Goal: Transaction & Acquisition: Obtain resource

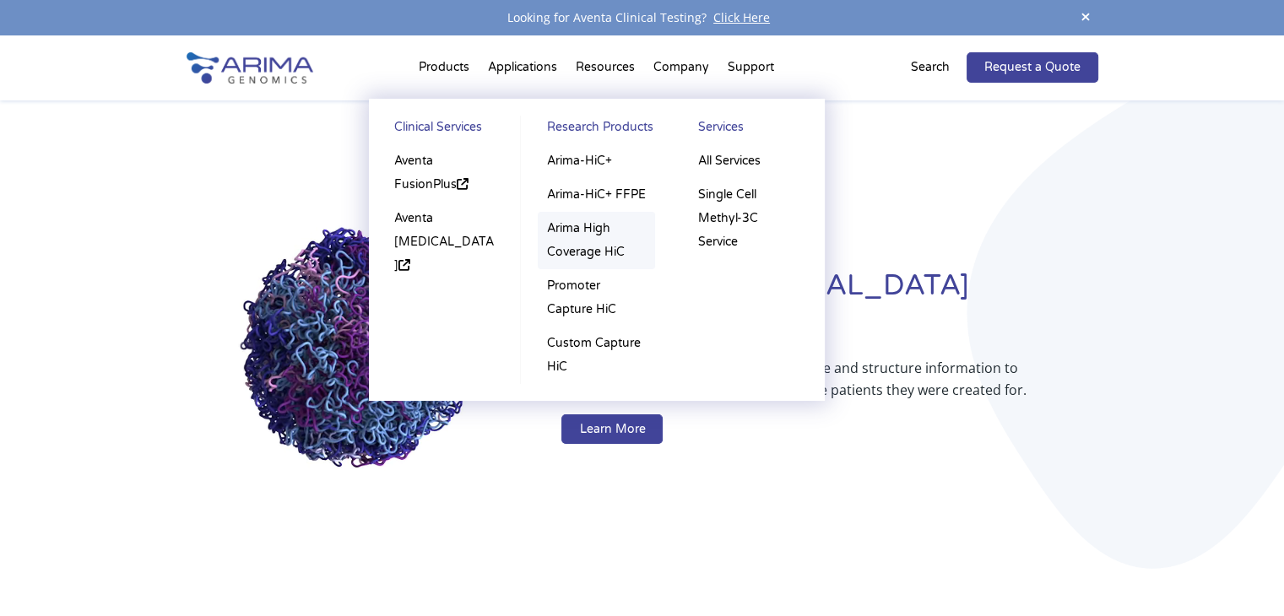
click at [599, 245] on link "Arima High Coverage HiC" at bounding box center [596, 240] width 117 height 57
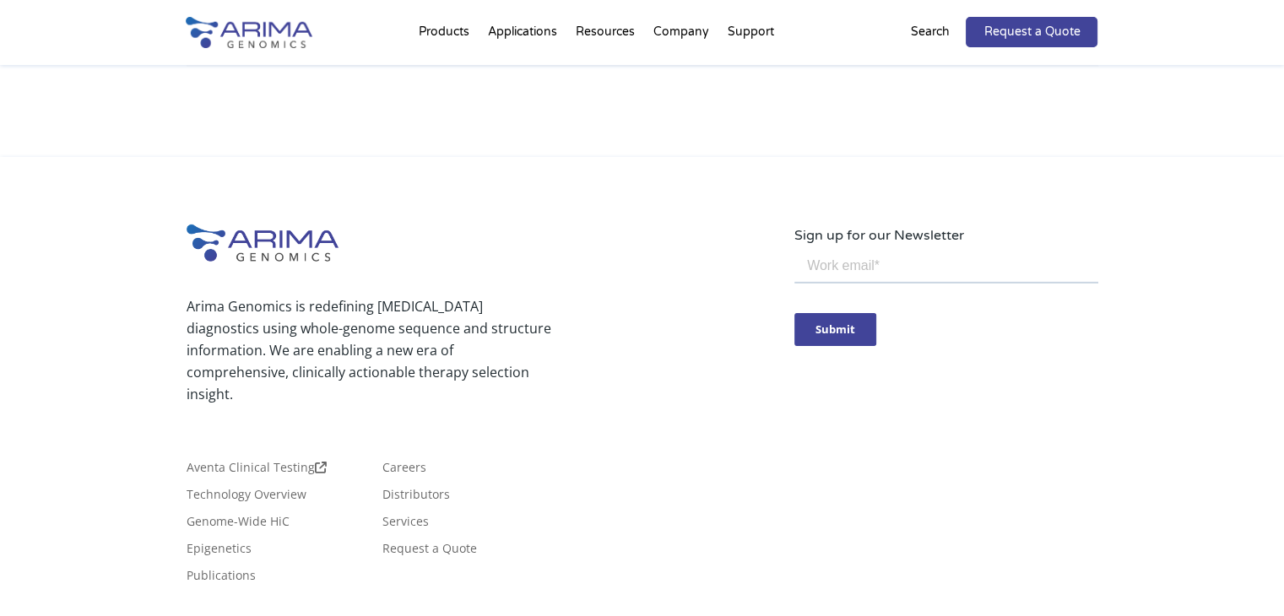
scroll to position [5430, 0]
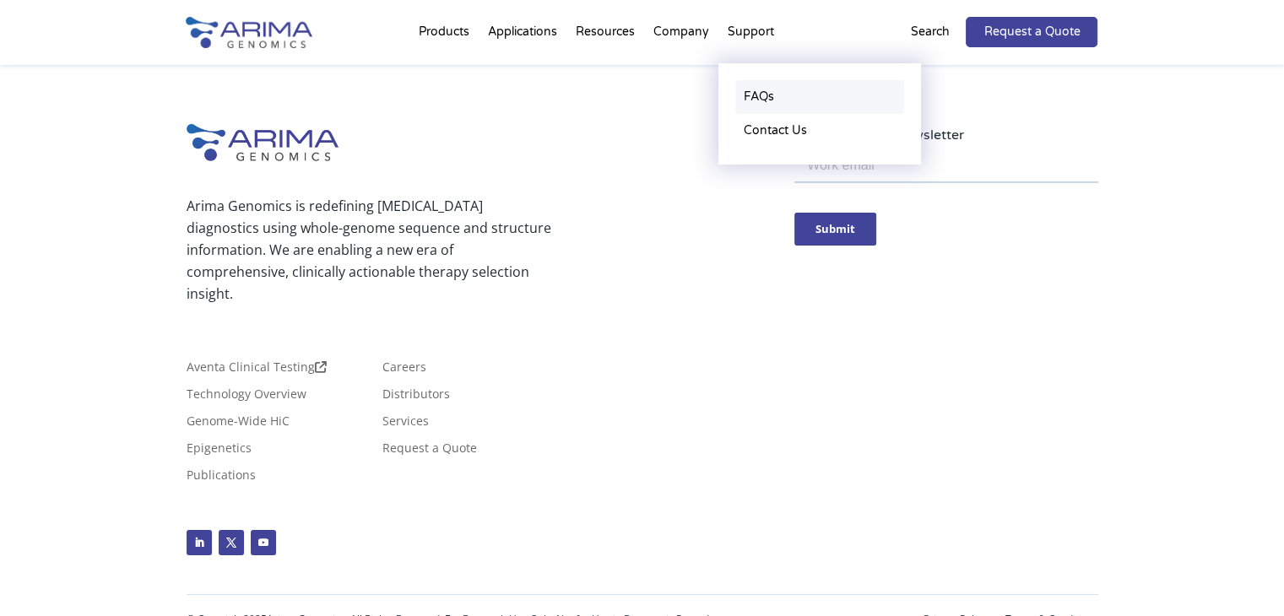
click at [767, 95] on link "FAQs" at bounding box center [819, 97] width 169 height 34
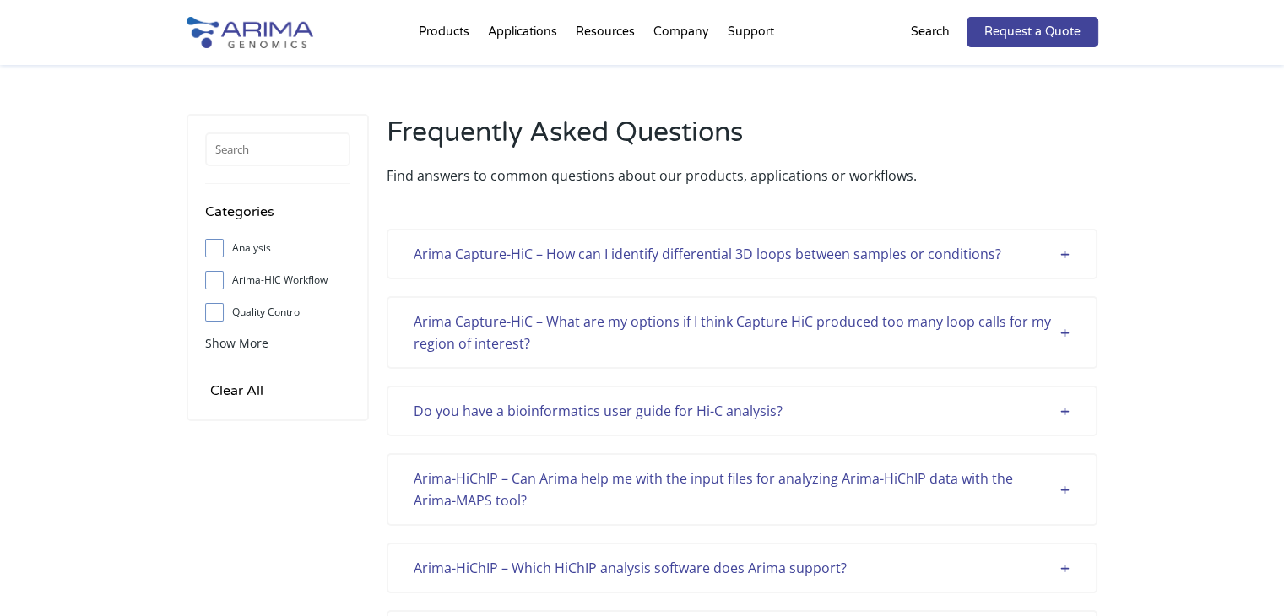
click at [278, 281] on label "Arima-HIC Workflow" at bounding box center [277, 280] width 145 height 25
click at [220, 281] on input "Arima-HIC Workflow" at bounding box center [214, 279] width 11 height 11
checkbox input "true"
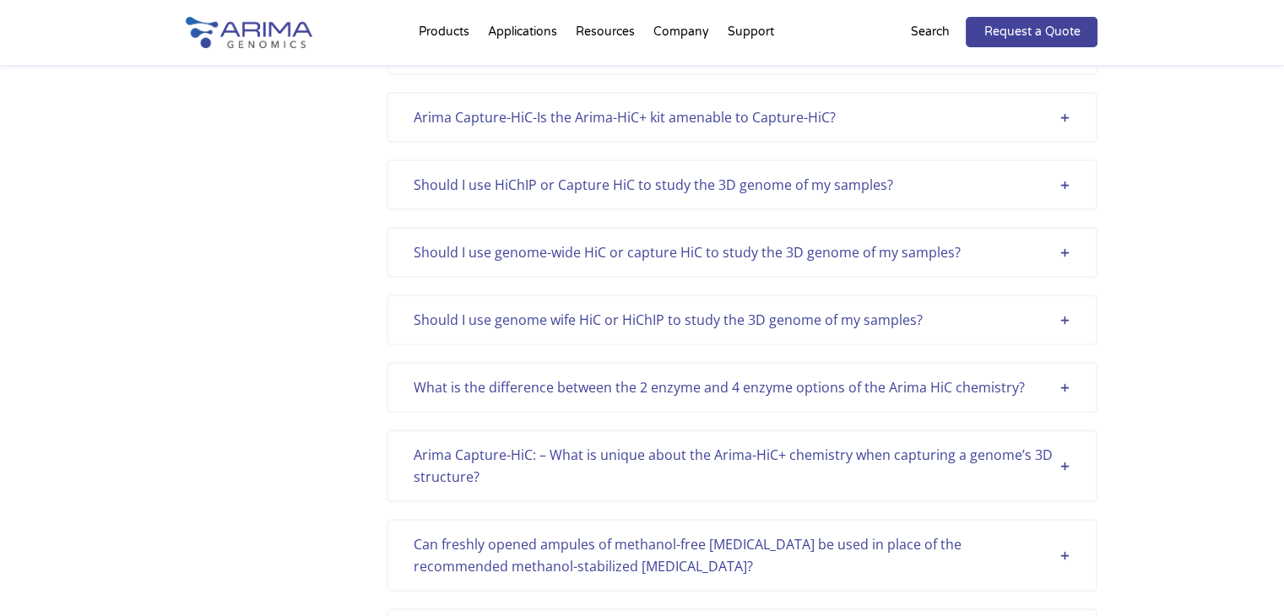
scroll to position [611, 0]
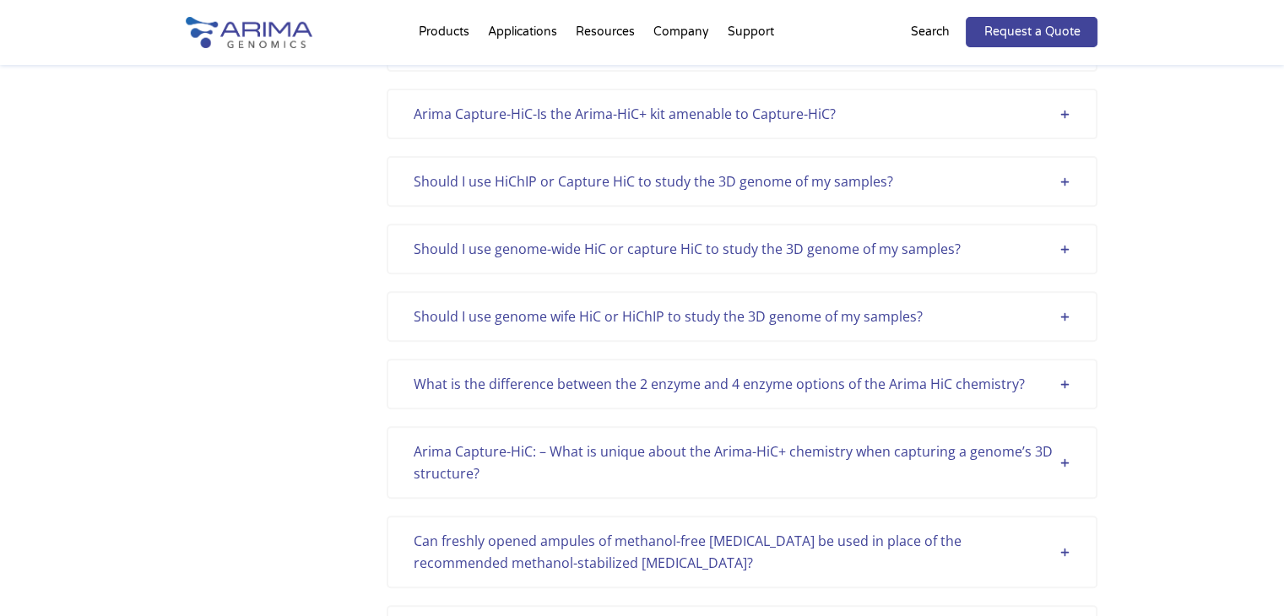
click at [901, 380] on div "What is the difference between the 2 enzyme and 4 enzyme options of the Arima H…" at bounding box center [742, 384] width 657 height 22
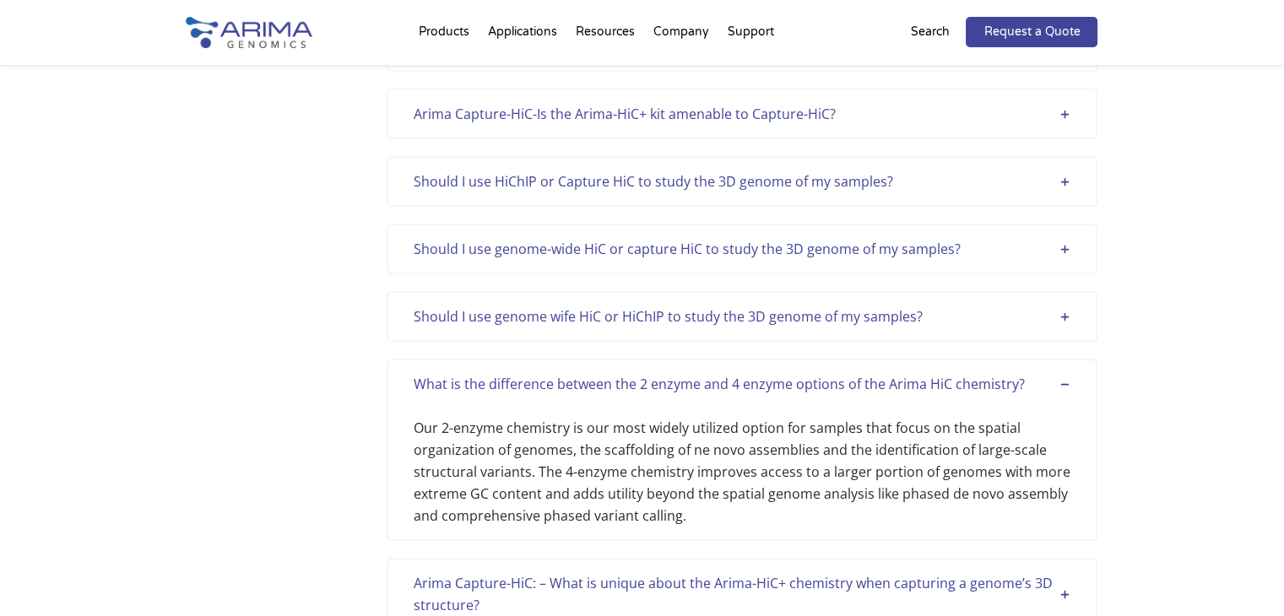
click at [901, 378] on div "What is the difference between the 2 enzyme and 4 enzyme options of the Arima H…" at bounding box center [742, 384] width 657 height 22
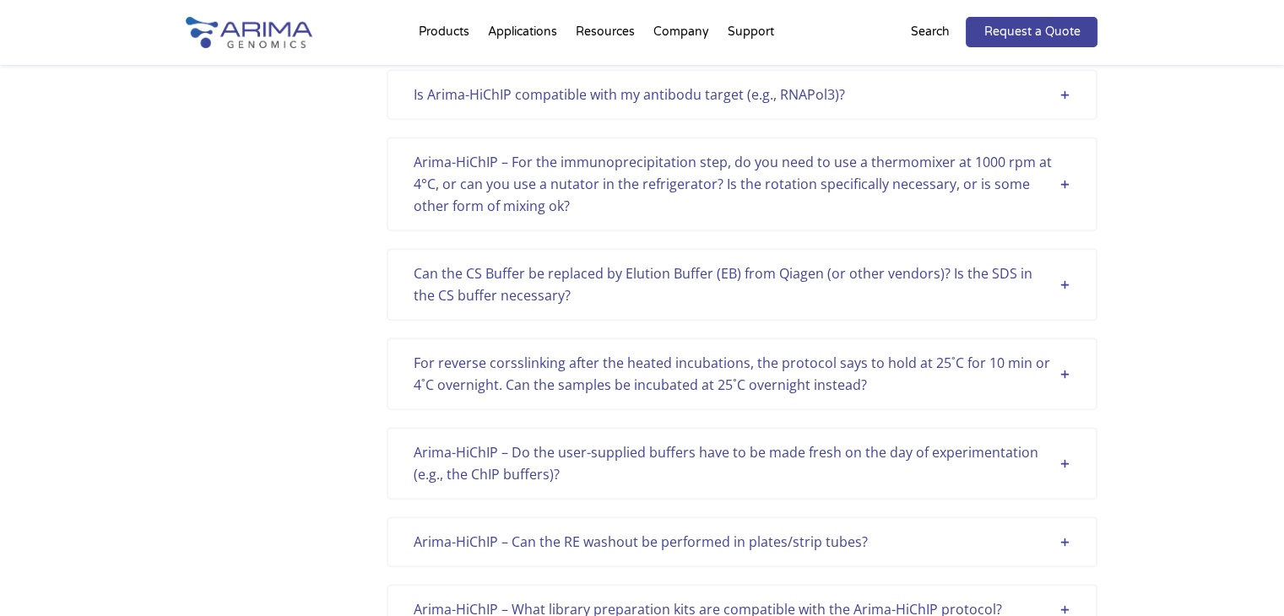
scroll to position [1155, 0]
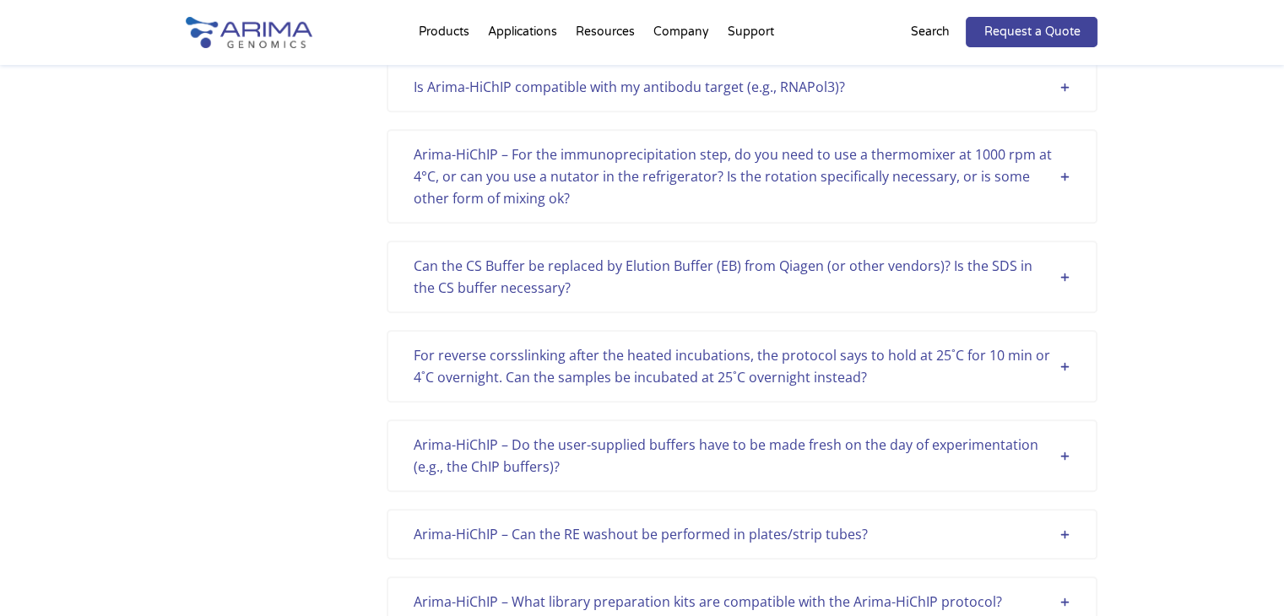
click at [872, 362] on div "For reverse corsslinking after the heated incubations, the protocol says to hol…" at bounding box center [742, 366] width 657 height 44
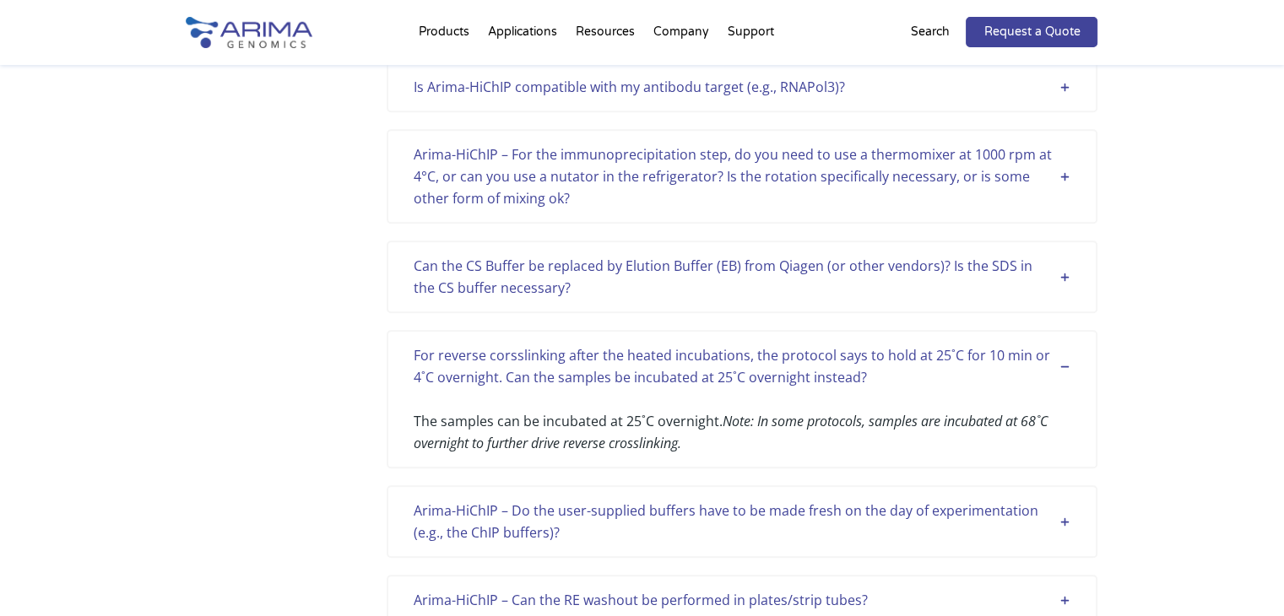
click at [872, 362] on div "For reverse corsslinking after the heated incubations, the protocol says to hol…" at bounding box center [742, 366] width 657 height 44
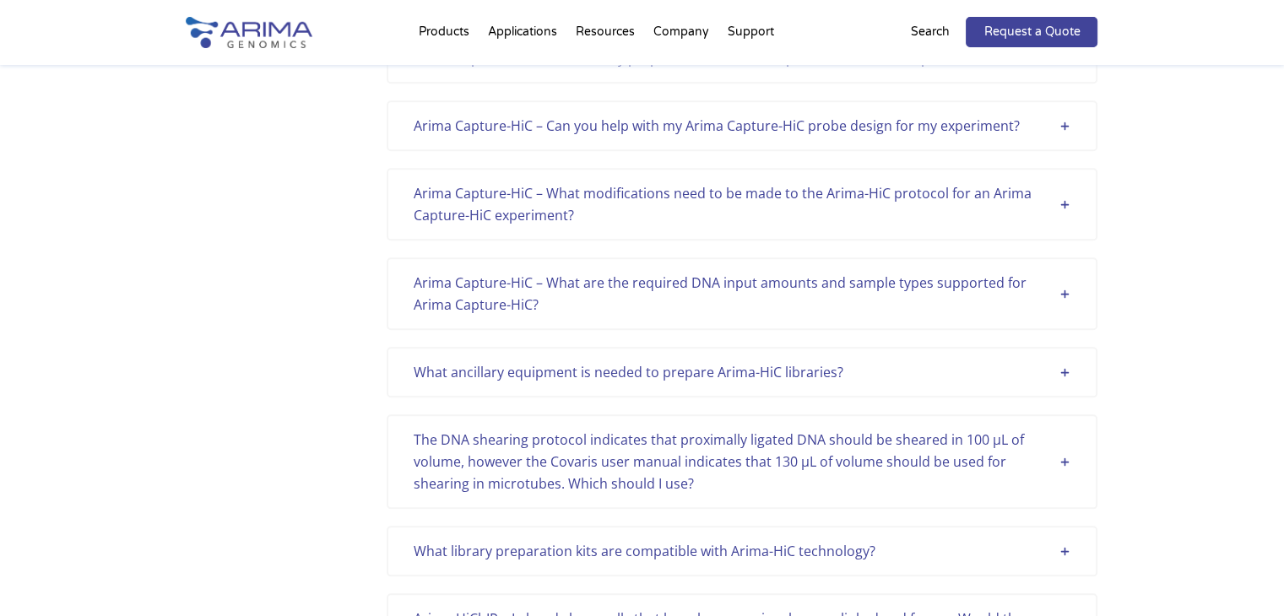
scroll to position [1834, 0]
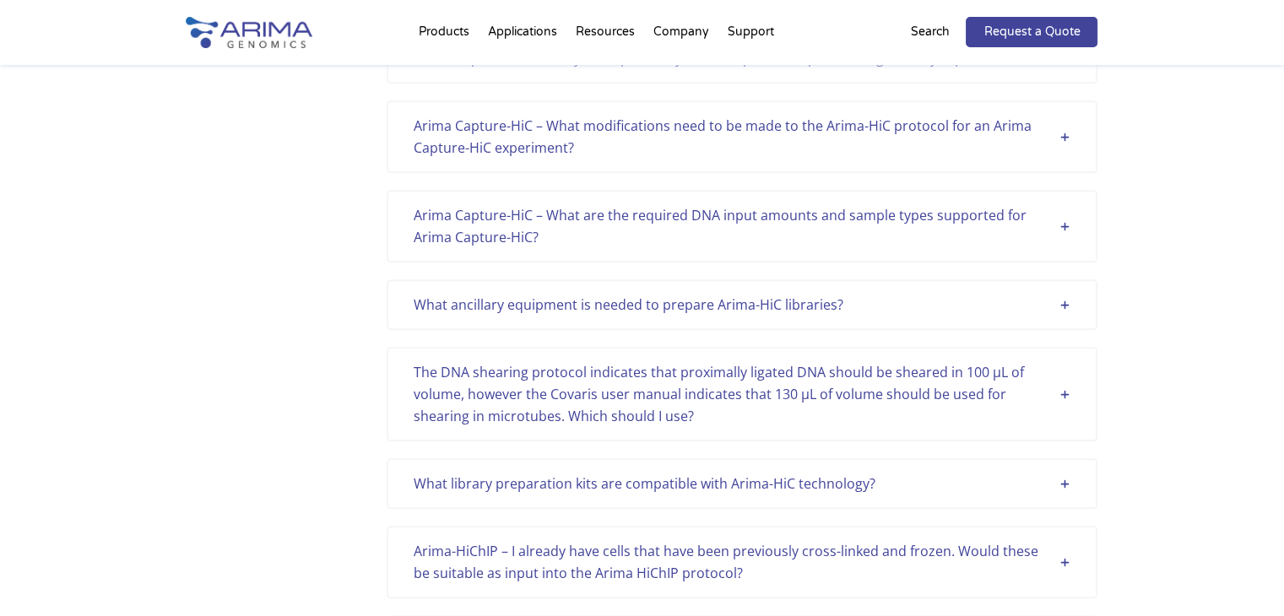
click at [948, 372] on div "The DNA shearing protocol indicates that proximally ligated DNA should be shear…" at bounding box center [742, 394] width 657 height 66
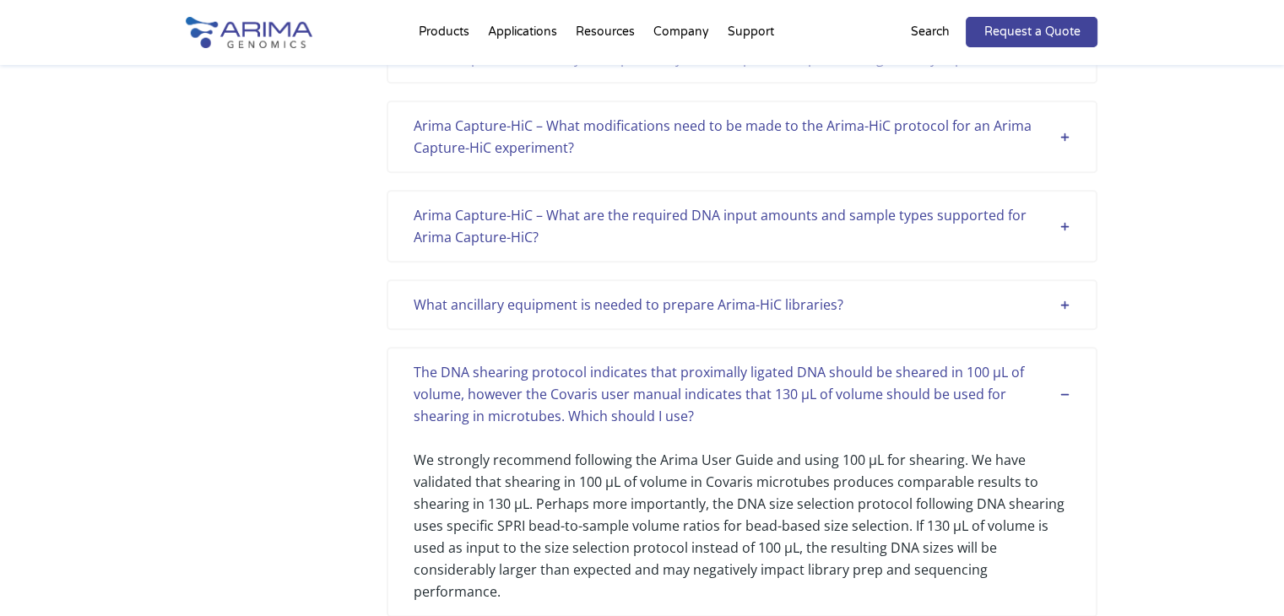
click at [948, 372] on div "The DNA shearing protocol indicates that proximally ligated DNA should be shear…" at bounding box center [742, 394] width 657 height 66
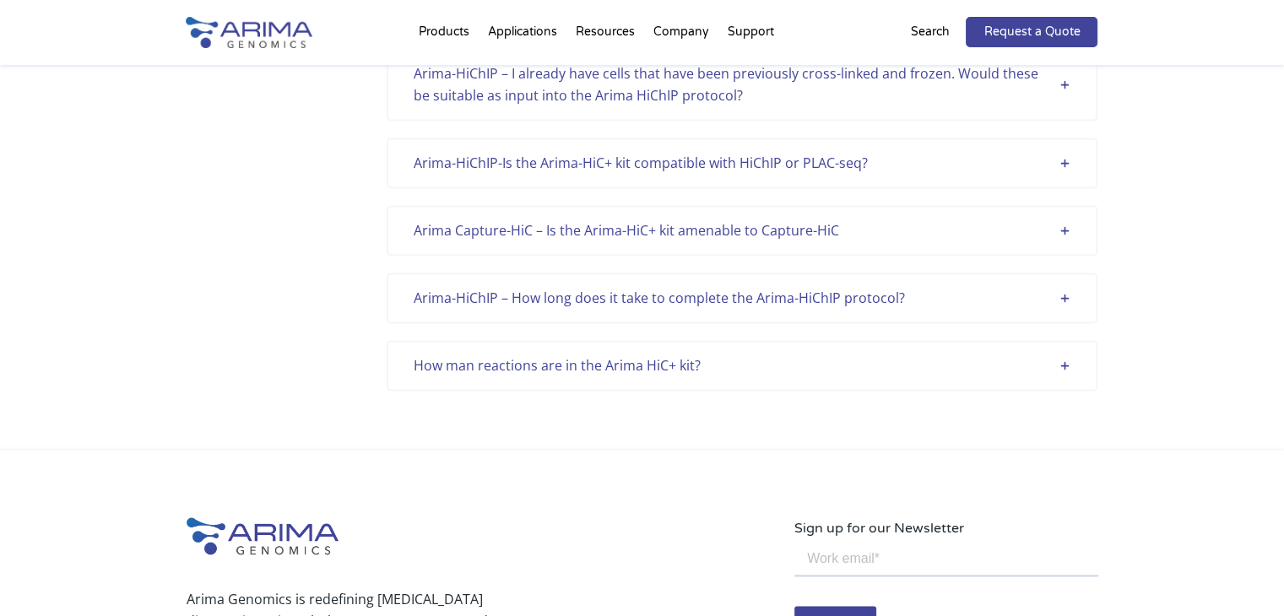
scroll to position [2312, 0]
click at [675, 354] on div "How man reactions are in the Arima HiC+ kit?" at bounding box center [742, 365] width 657 height 22
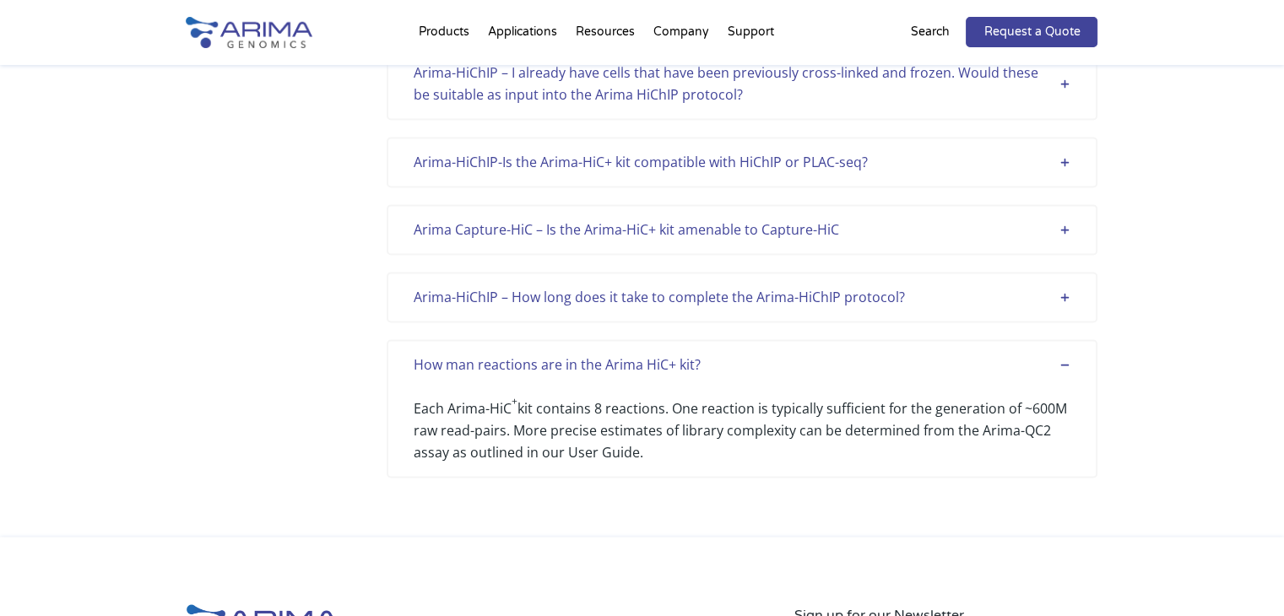
click at [682, 354] on div "How man reactions are in the Arima HiC+ kit?" at bounding box center [742, 365] width 657 height 22
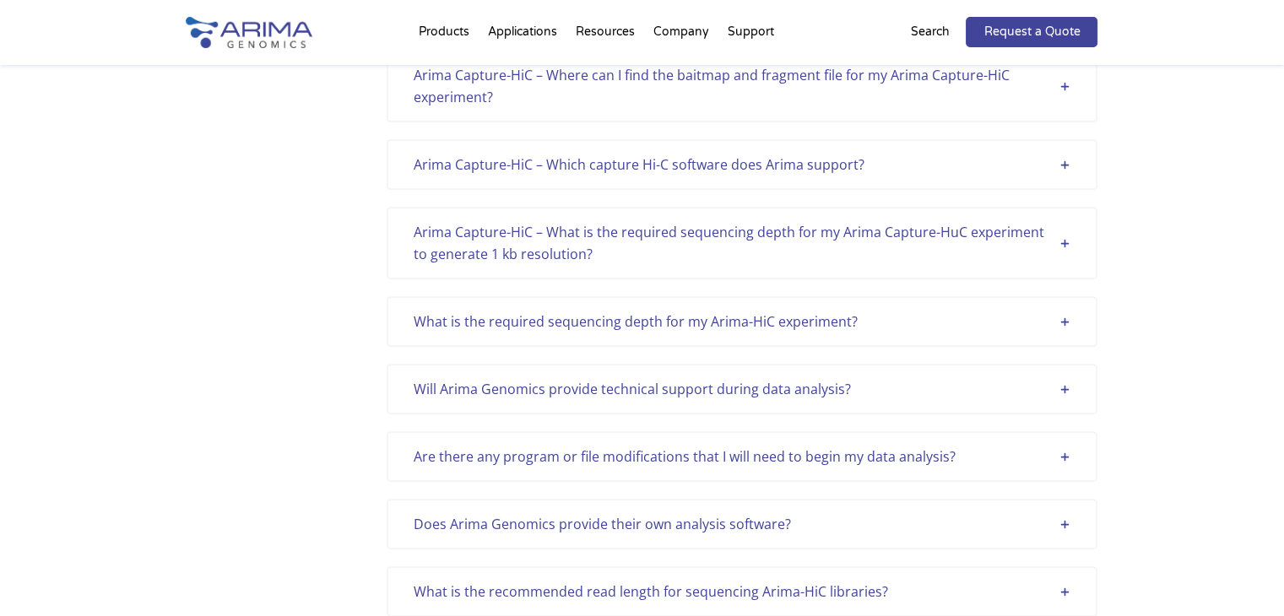
scroll to position [0, 0]
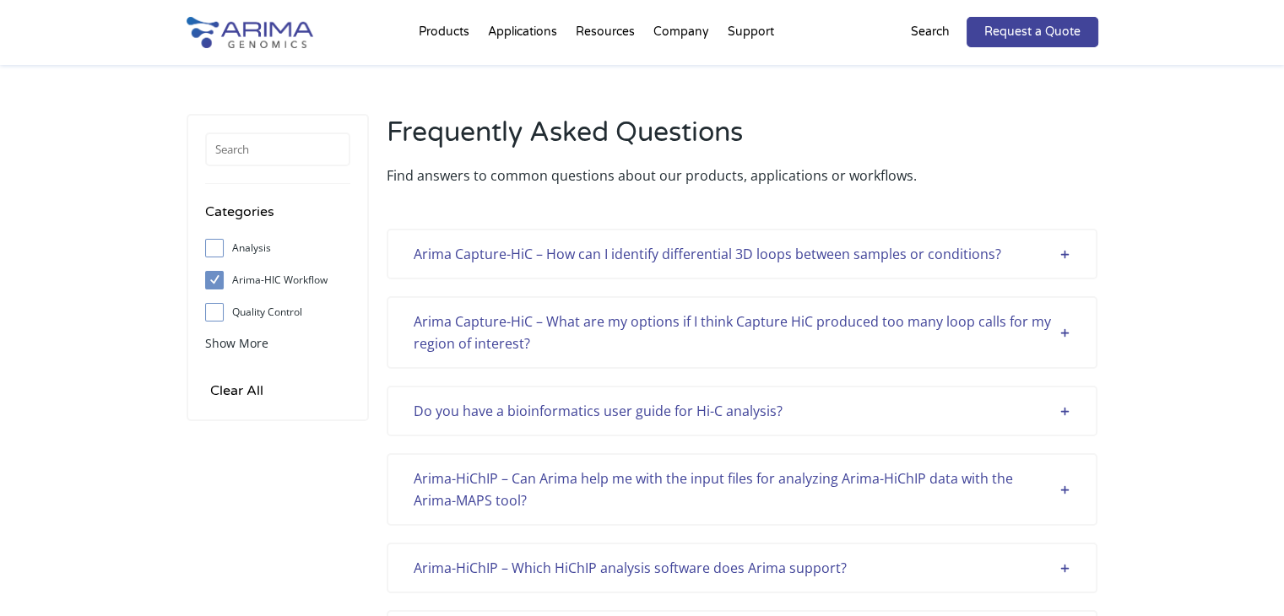
drag, startPoint x: 1195, startPoint y: 312, endPoint x: 1103, endPoint y: -25, distance: 350.2
click at [247, 355] on form "Categories Analysis Arima-HIC Workflow Quality Control Sample Support Show More…" at bounding box center [277, 293] width 145 height 220
click at [247, 345] on span "Show More" at bounding box center [236, 343] width 63 height 16
drag, startPoint x: 263, startPoint y: 147, endPoint x: 284, endPoint y: 149, distance: 21.3
click at [263, 149] on input "text" at bounding box center [277, 150] width 145 height 34
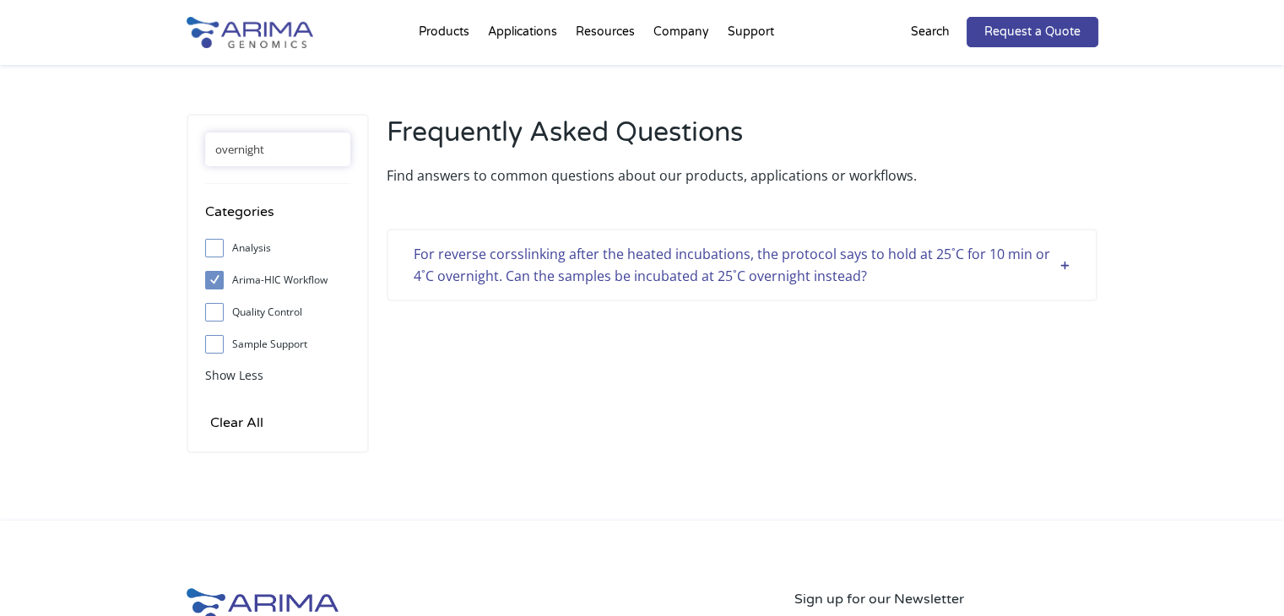
click at [307, 153] on input "overnight" at bounding box center [277, 150] width 145 height 34
click at [307, 152] on input "overnight" at bounding box center [277, 150] width 145 height 34
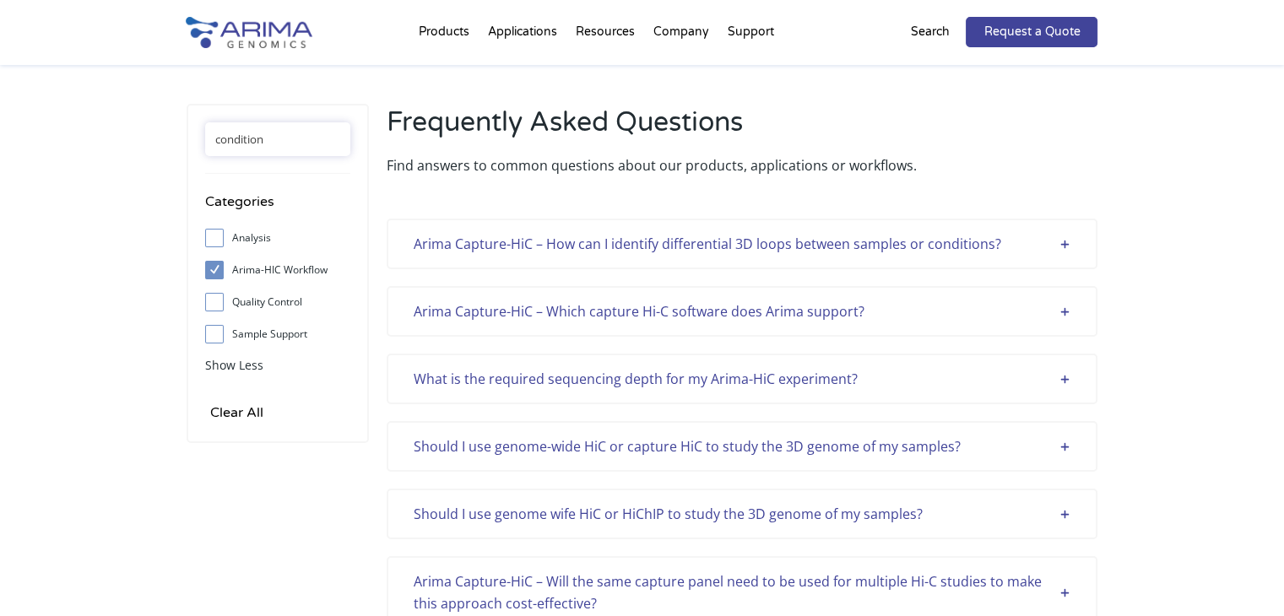
scroll to position [3, 0]
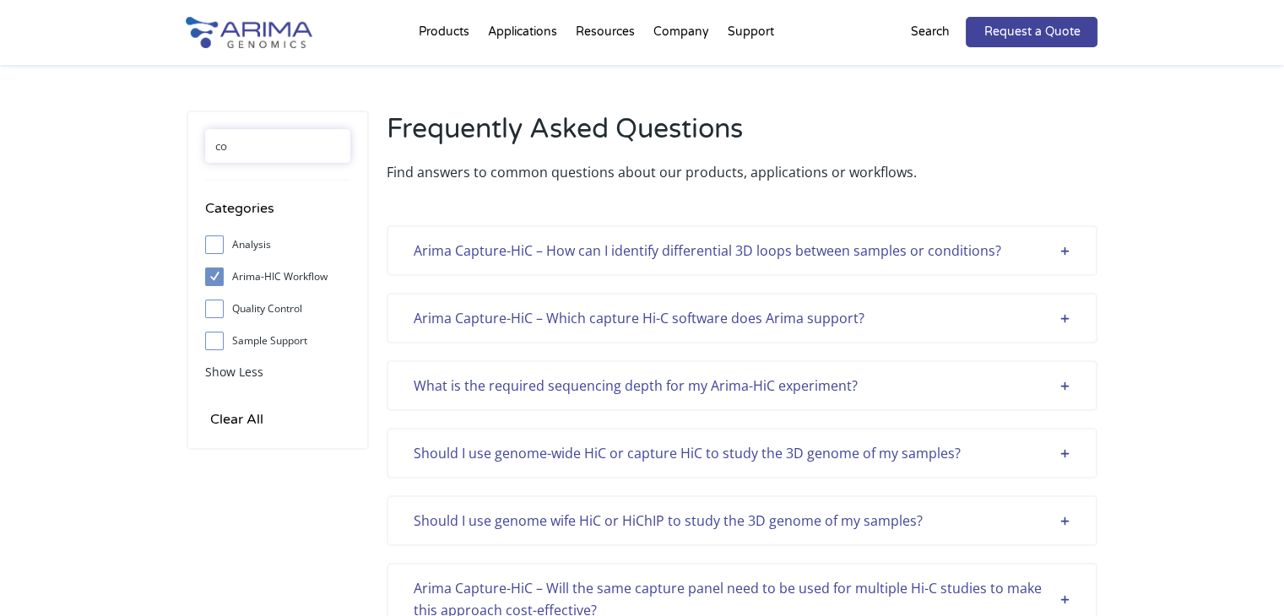
type input "c"
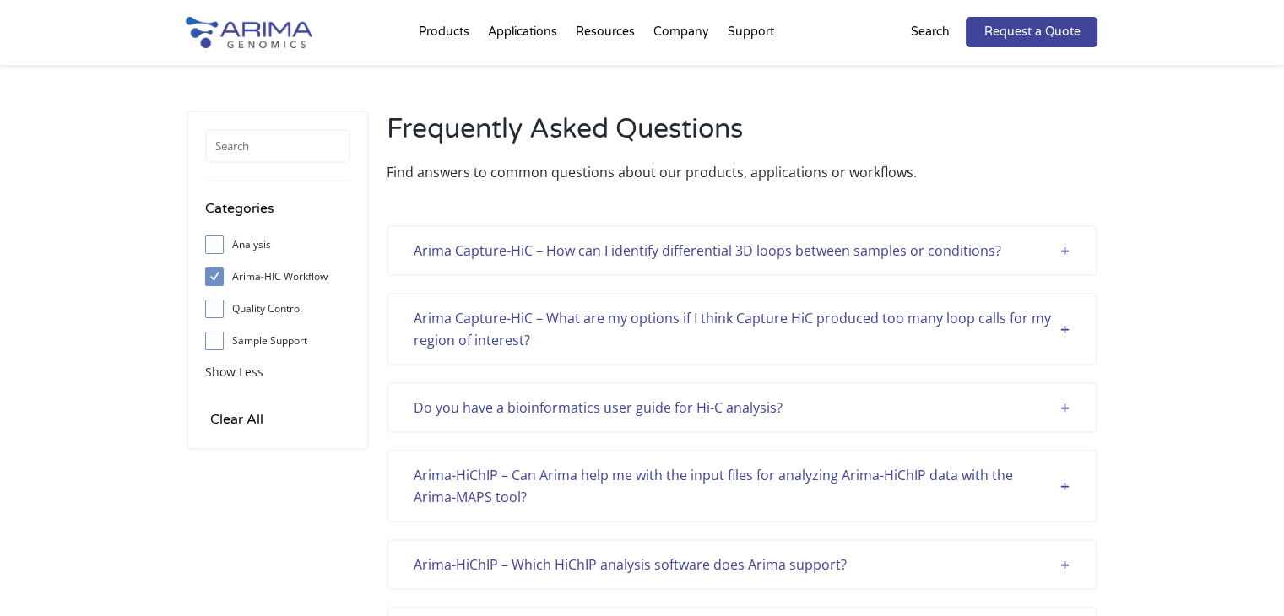
drag, startPoint x: 203, startPoint y: 285, endPoint x: 214, endPoint y: 312, distance: 28.4
click at [209, 306] on div "Categories Analysis Arima-HIC Workflow Quality Control Sample Support Show More…" at bounding box center [278, 280] width 182 height 339
click at [218, 315] on span at bounding box center [218, 309] width 27 height 19
click at [218, 314] on input "Quality Control" at bounding box center [214, 308] width 11 height 11
checkbox input "true"
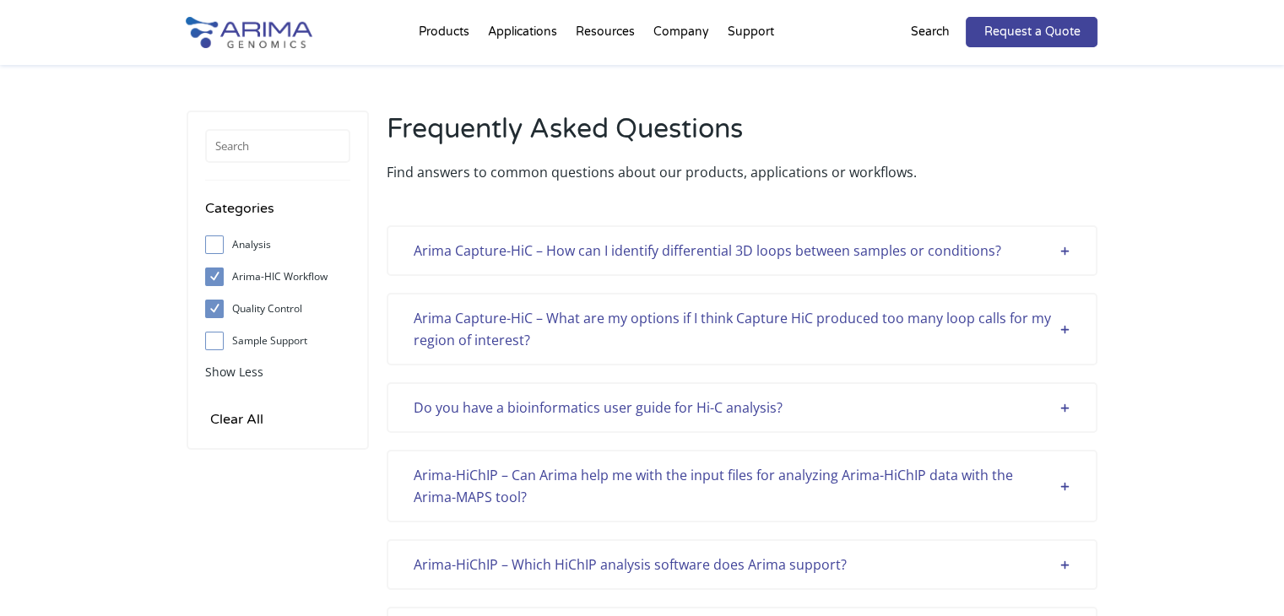
click at [214, 277] on input "Arima-HIC Workflow" at bounding box center [214, 276] width 11 height 11
checkbox input "false"
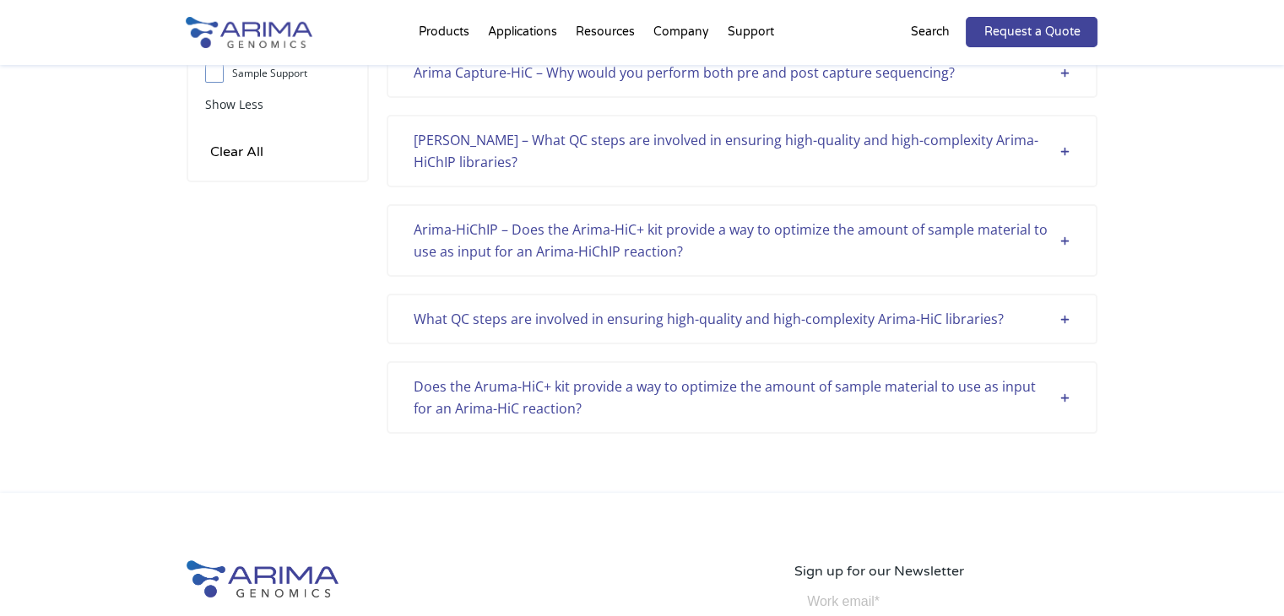
scroll to position [275, 0]
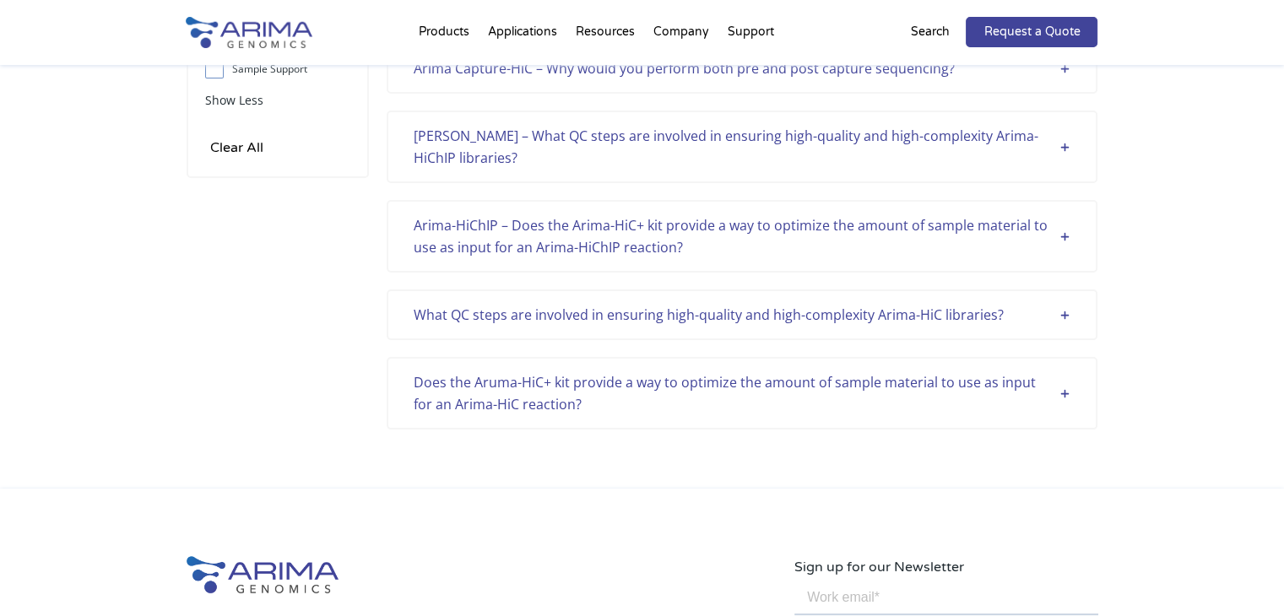
click at [678, 307] on div "What QC steps are involved in ensuring high-quality and high-complexity Arima-H…" at bounding box center [742, 315] width 657 height 22
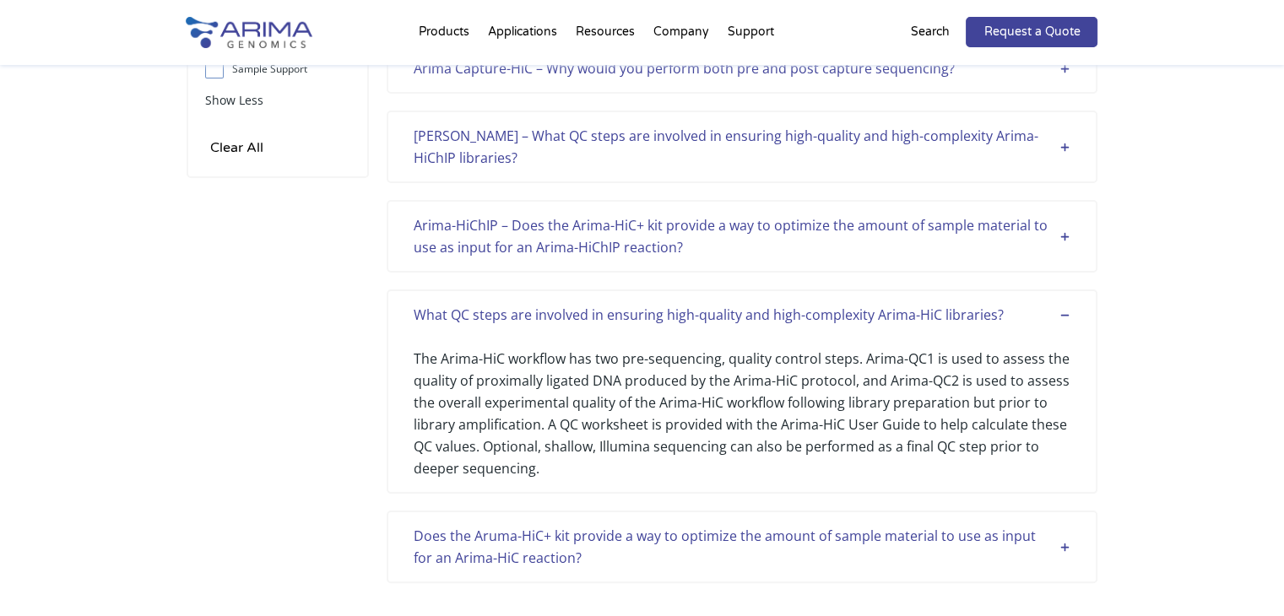
click at [678, 307] on div "What QC steps are involved in ensuring high-quality and high-complexity Arima-H…" at bounding box center [742, 315] width 657 height 22
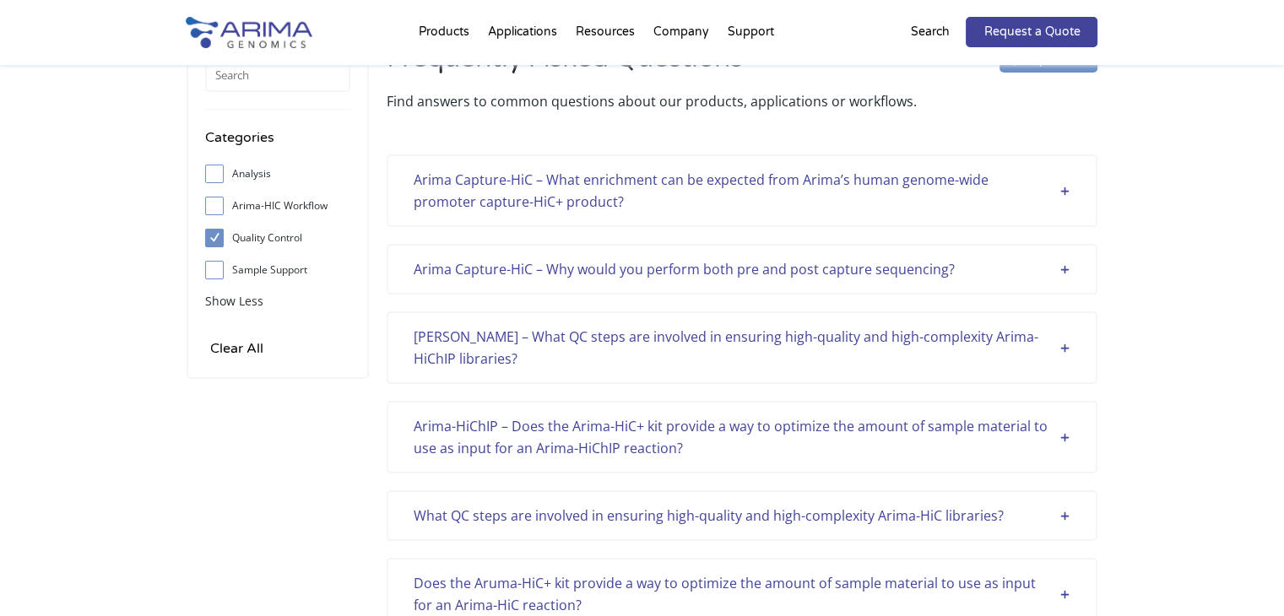
scroll to position [0, 0]
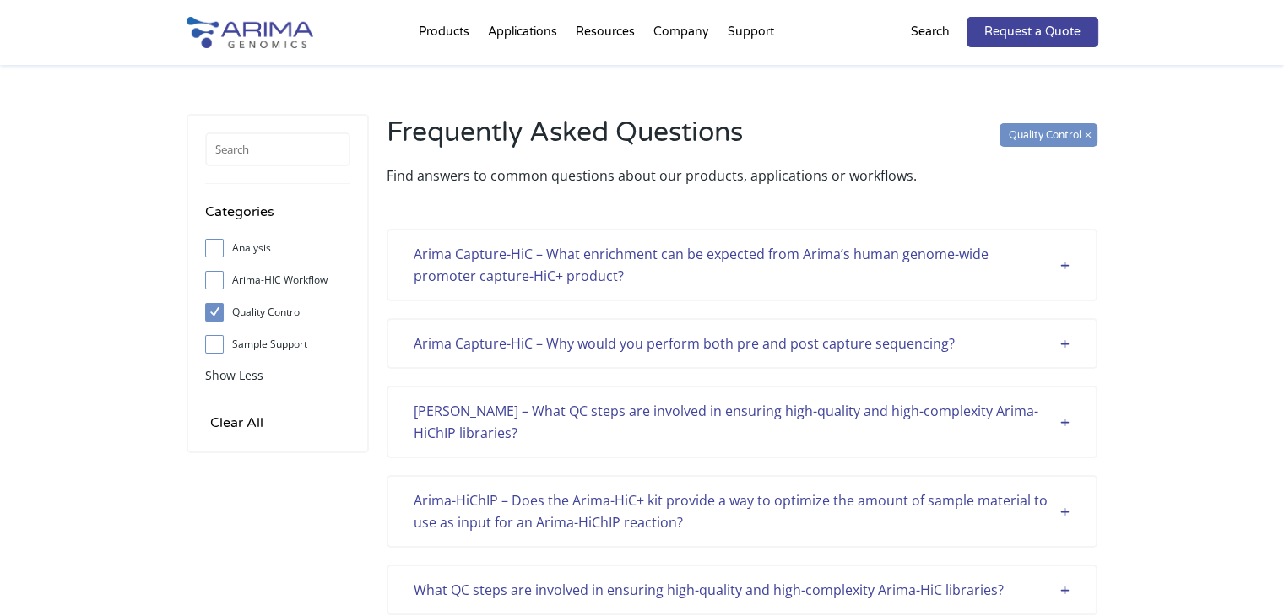
click at [231, 352] on label "Sample Support" at bounding box center [277, 344] width 145 height 25
click at [220, 350] on input "Sample Support" at bounding box center [214, 344] width 11 height 11
checkbox input "true"
click at [985, 133] on span at bounding box center [985, 134] width 0 height 16
checkbox input "false"
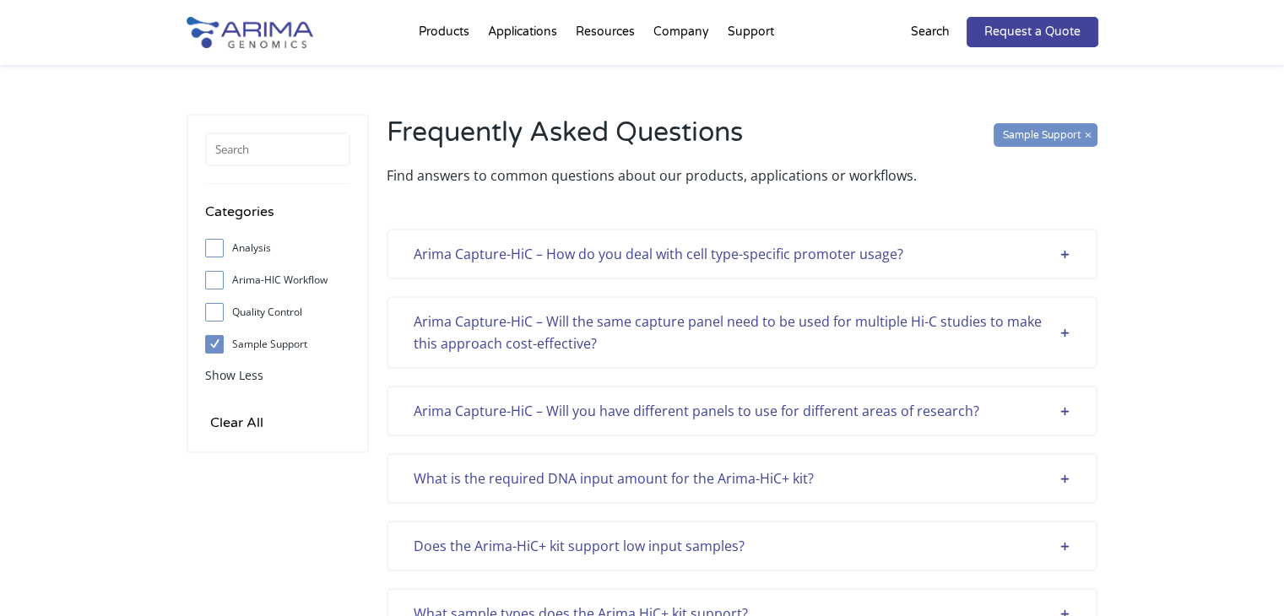
click at [1098, 134] on span at bounding box center [1098, 134] width 0 height 16
checkbox input "false"
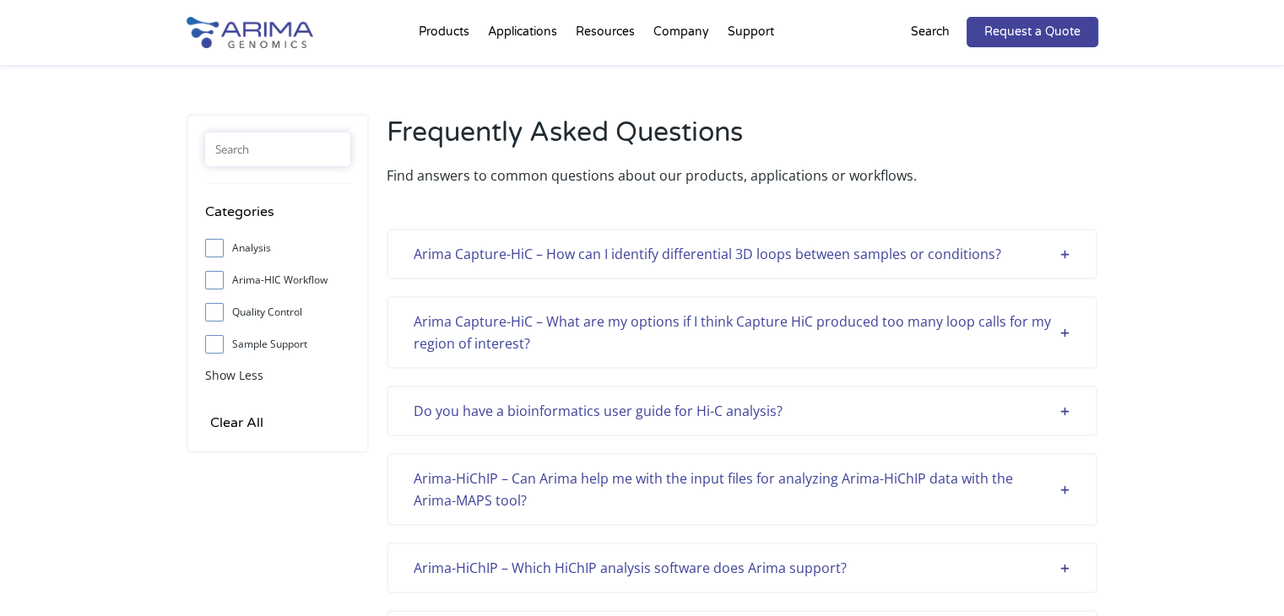
click at [294, 149] on input "text" at bounding box center [277, 150] width 145 height 34
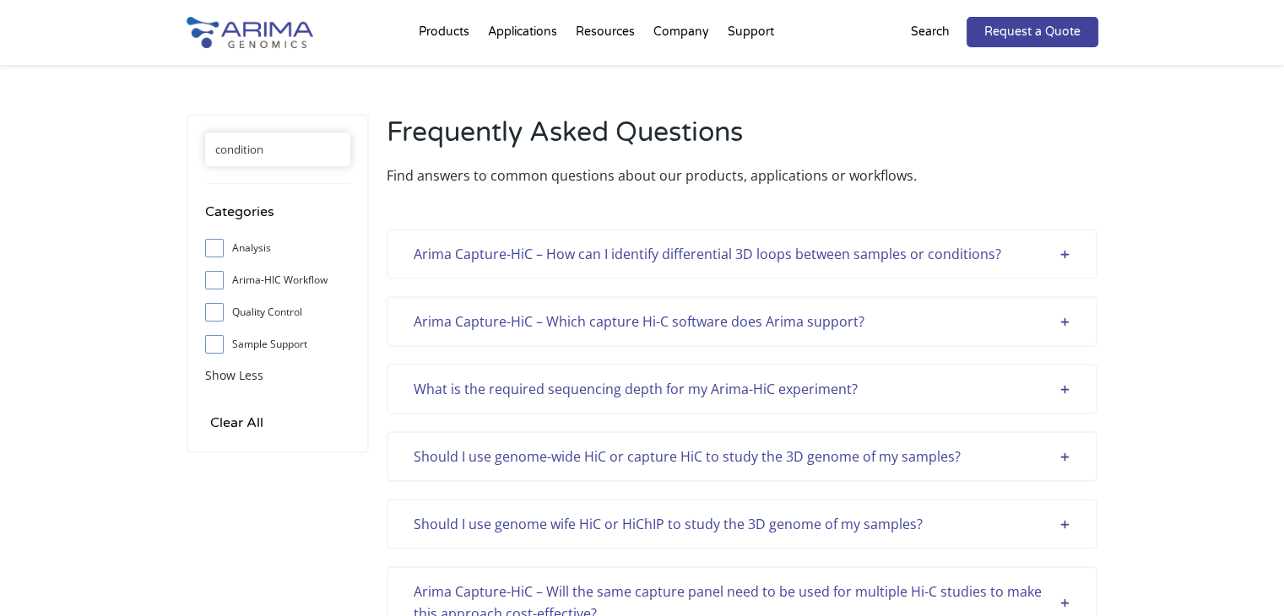
click at [300, 149] on input "condition" at bounding box center [277, 150] width 145 height 34
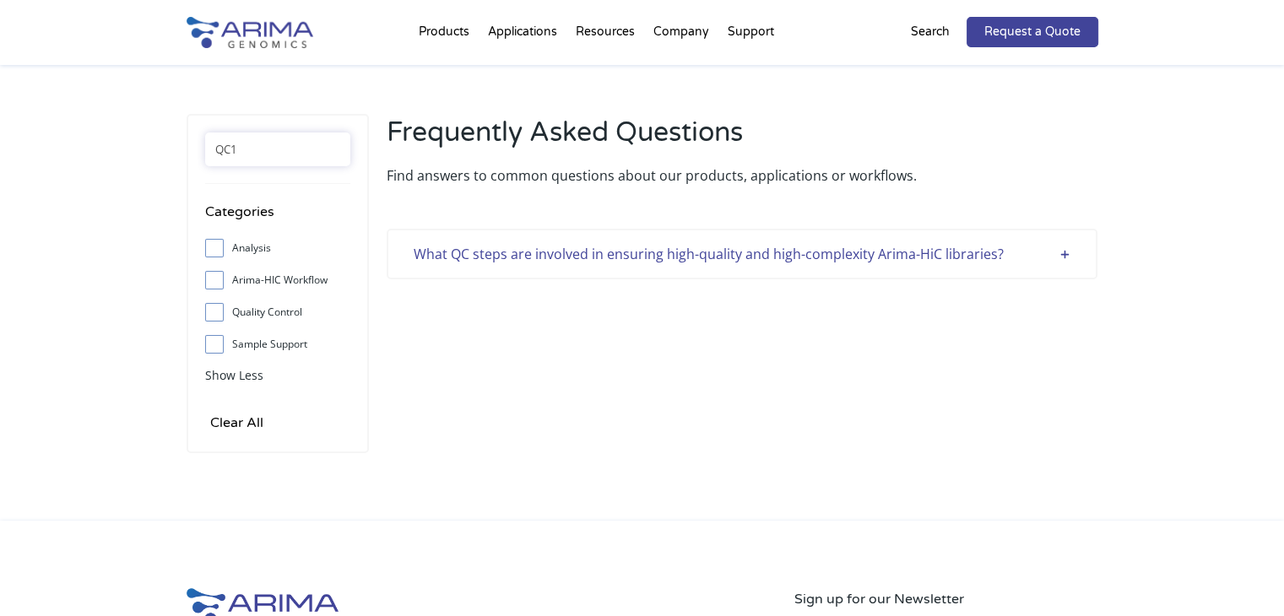
click at [660, 264] on div "What QC steps are involved in ensuring high-quality and high-complexity Arima-H…" at bounding box center [742, 254] width 657 height 22
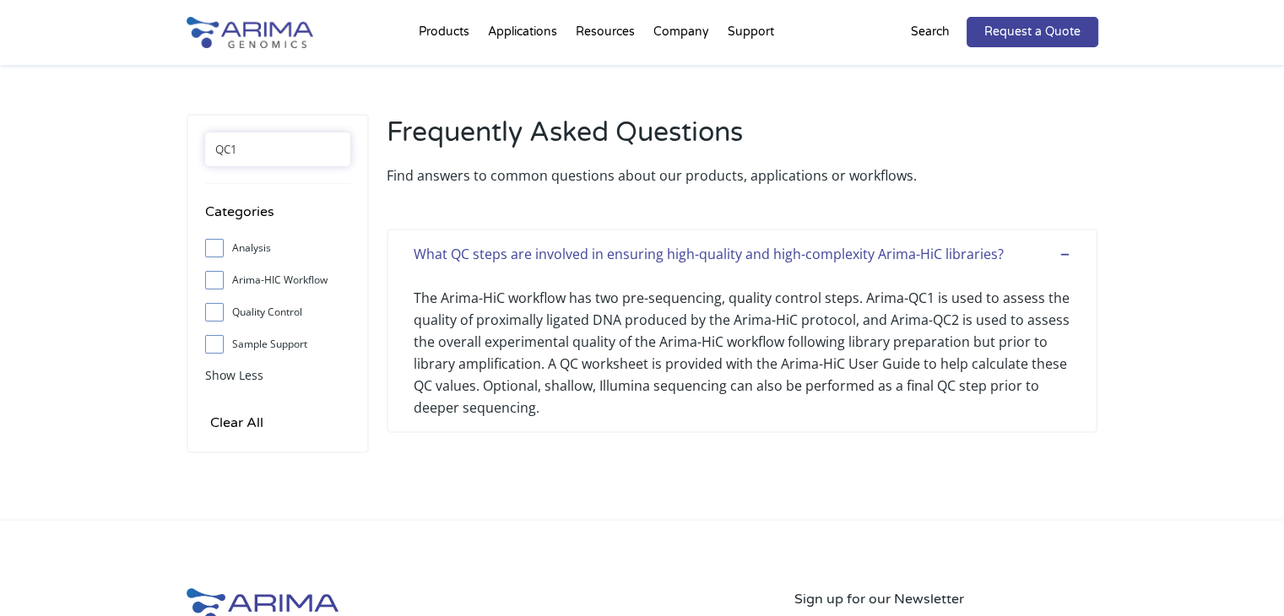
click at [281, 151] on input "QC1" at bounding box center [277, 150] width 145 height 34
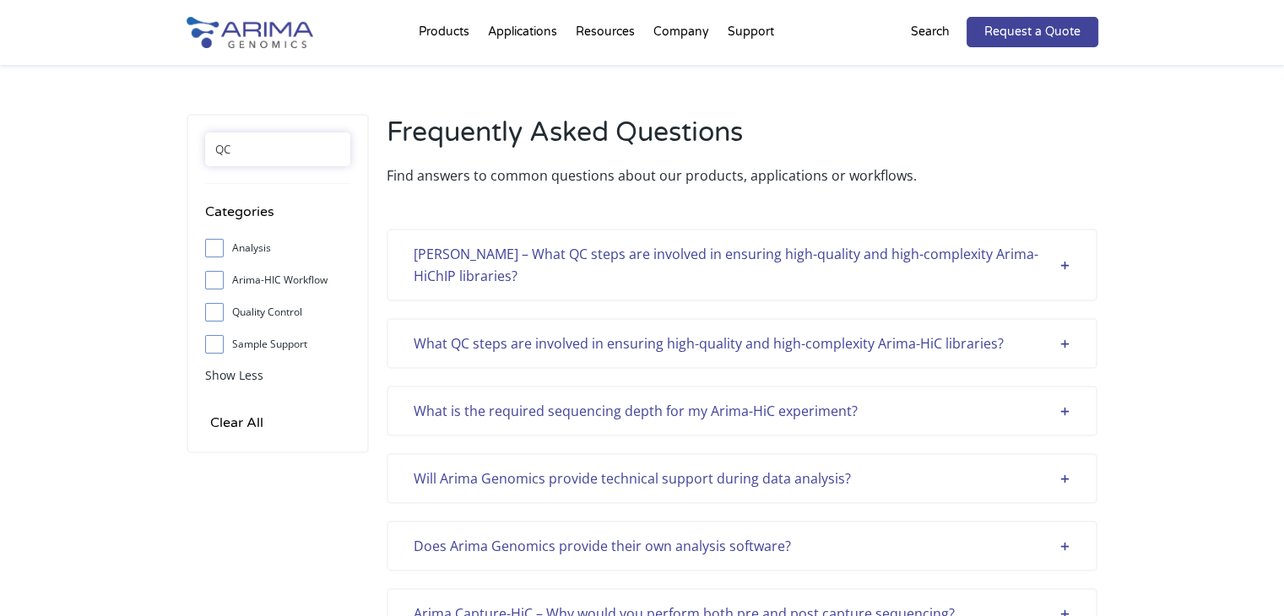
click at [243, 135] on input "QC" at bounding box center [277, 150] width 145 height 34
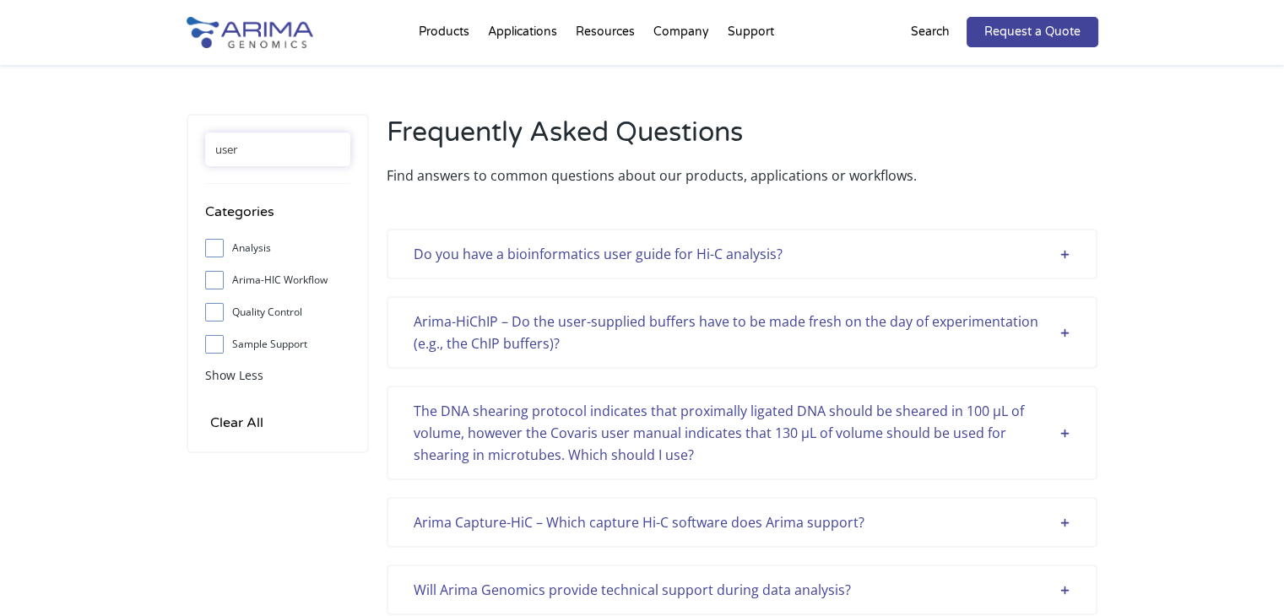
type input "user"
click at [952, 36] on div "Search" at bounding box center [939, 32] width 56 height 30
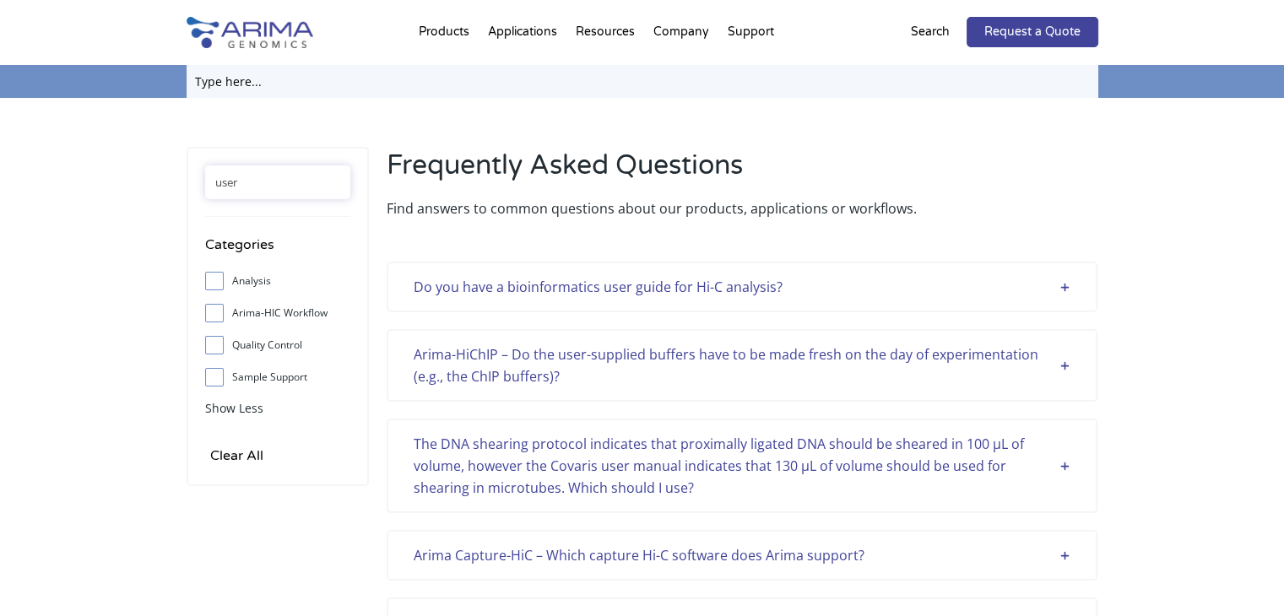
click at [498, 92] on input "text" at bounding box center [643, 81] width 912 height 33
type input "user guide"
click input "Search" at bounding box center [0, 0] width 0 height 0
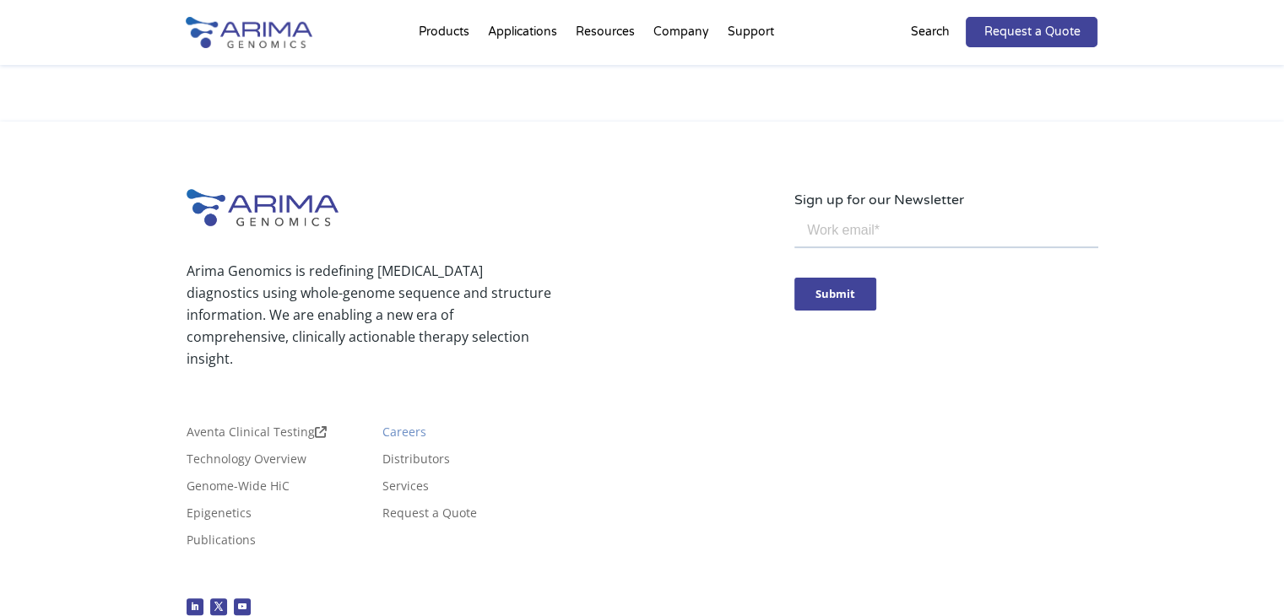
scroll to position [453, 0]
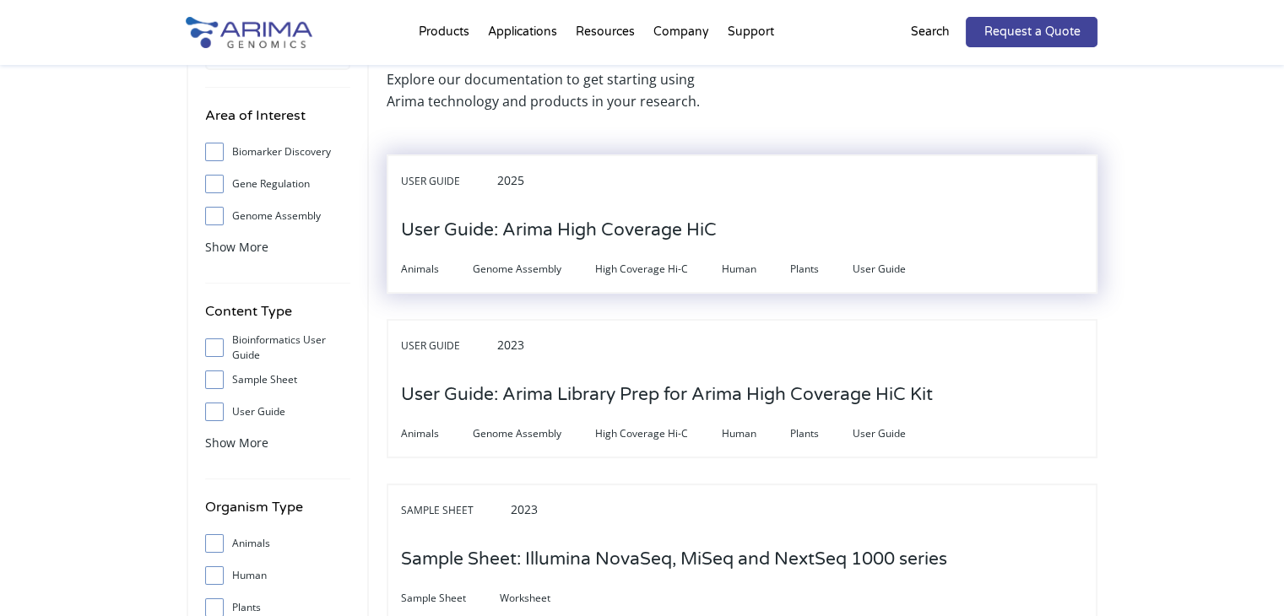
scroll to position [135, 0]
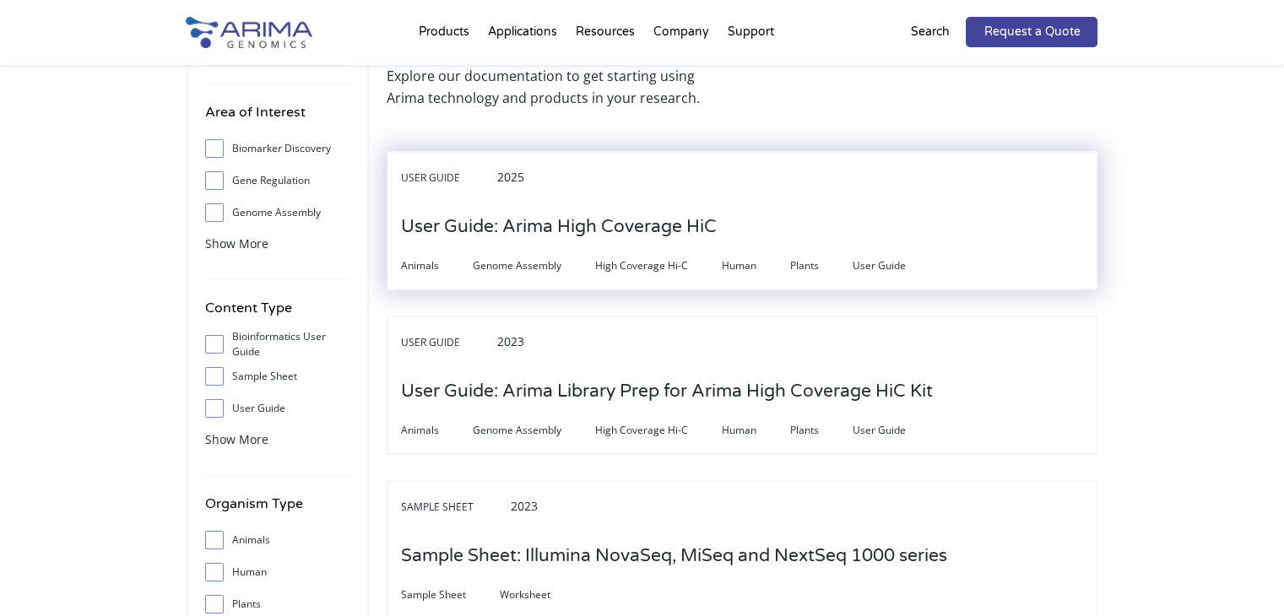
click at [598, 220] on h3 "User Guide: Arima High Coverage HiC" at bounding box center [559, 227] width 316 height 52
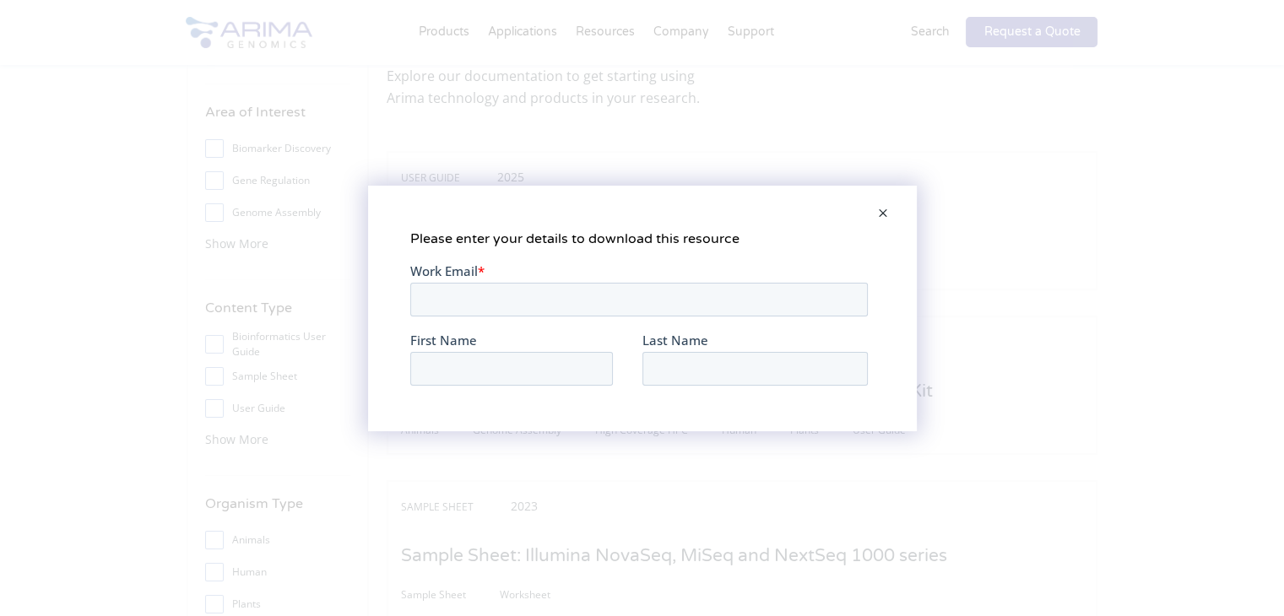
scroll to position [0, 0]
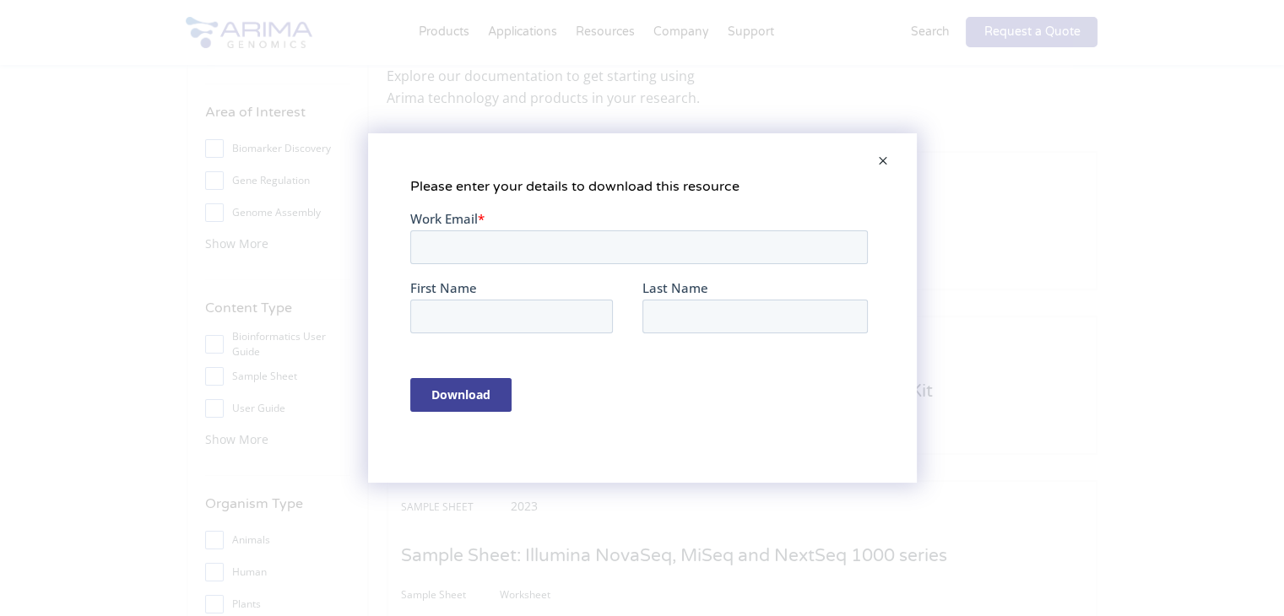
click at [885, 176] on span at bounding box center [883, 162] width 34 height 41
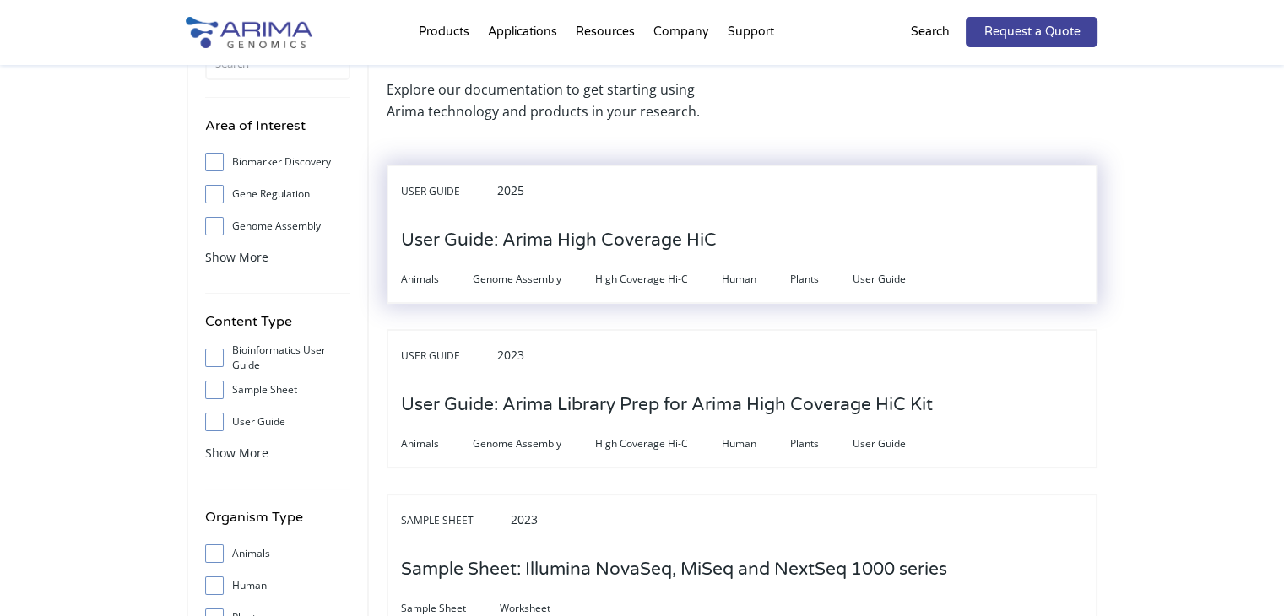
scroll to position [73, 0]
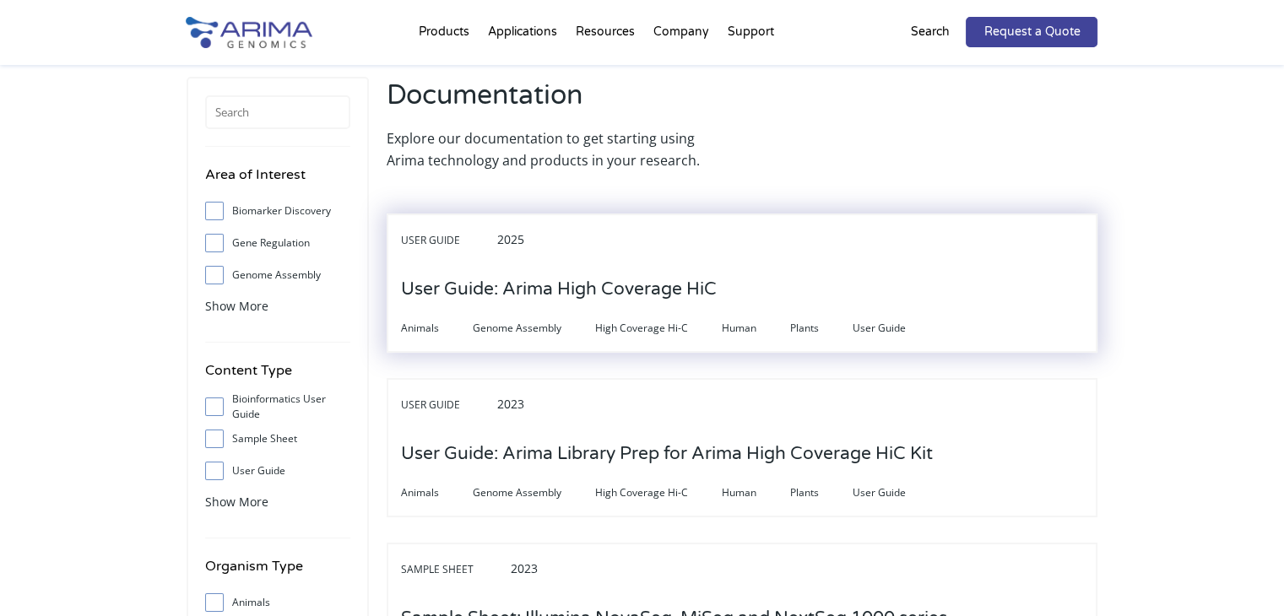
click at [645, 253] on div "User Guide 2025" at bounding box center [742, 245] width 682 height 35
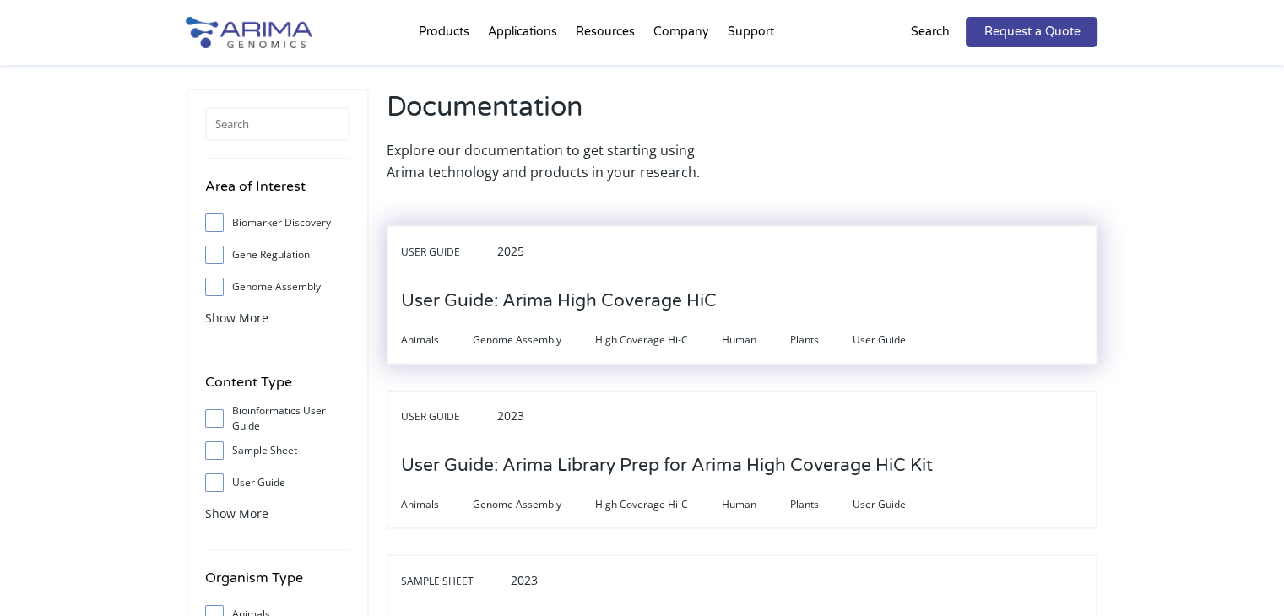
scroll to position [0, 0]
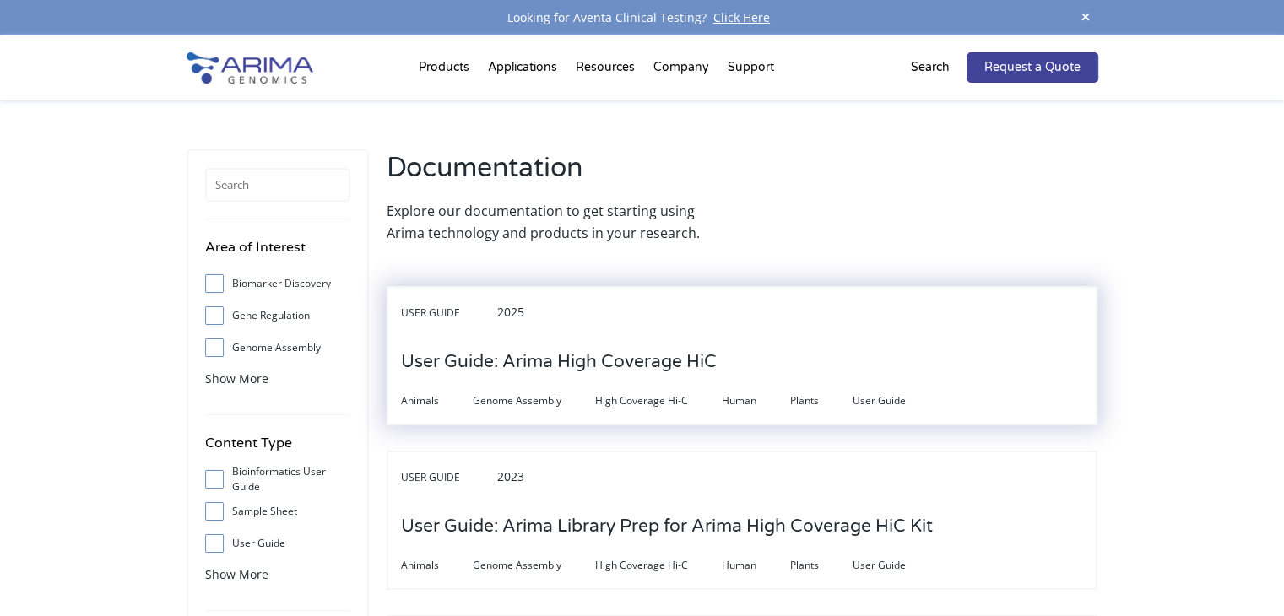
click at [609, 332] on div "User Guide 2025" at bounding box center [742, 318] width 682 height 35
click at [505, 361] on h3 "User Guide: Arima High Coverage HiC" at bounding box center [559, 362] width 316 height 52
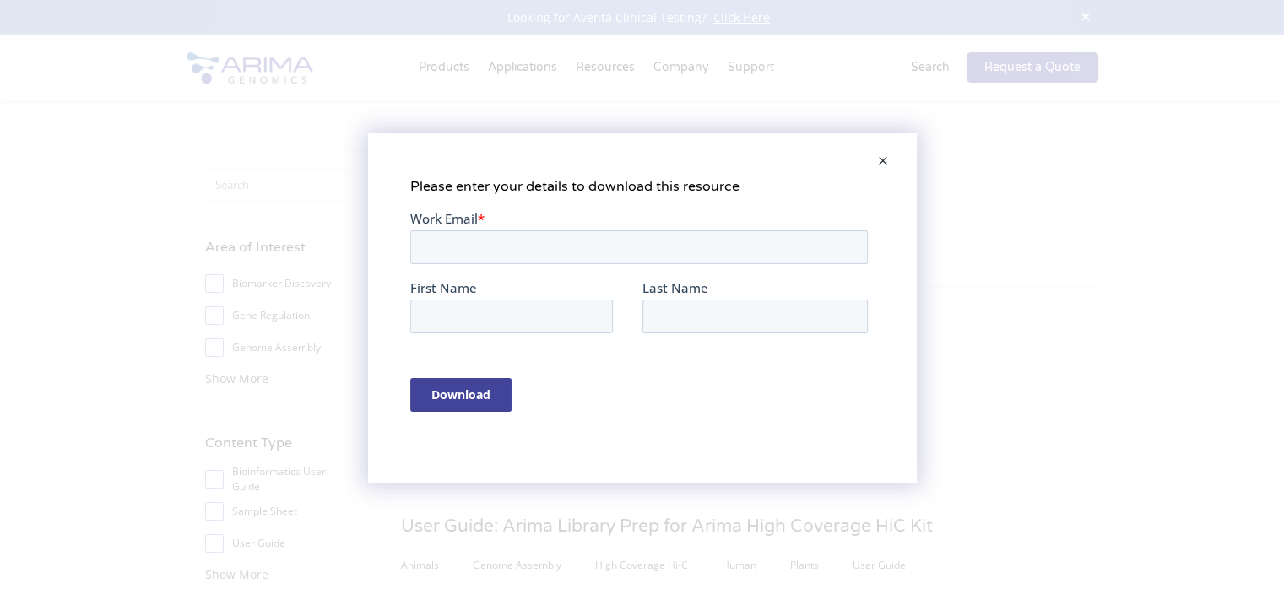
click at [564, 273] on fieldset "Work Email *" at bounding box center [641, 243] width 464 height 69
click at [576, 258] on input "Work Email *" at bounding box center [638, 247] width 458 height 34
type input "tbiddle@health.ucsd.edu"
type input "Trevor"
type input "Biddle"
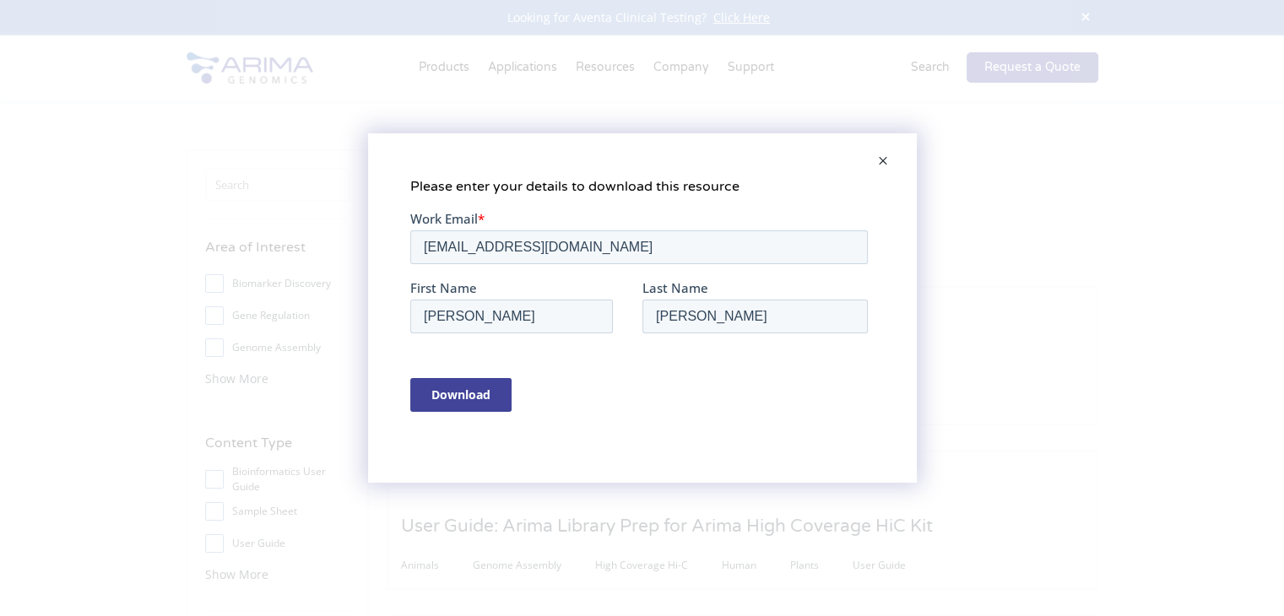
type input "tbiddle@health.ucsd.edu"
click at [478, 409] on input "Download" at bounding box center [459, 394] width 101 height 34
click at [479, 388] on input "Download" at bounding box center [459, 394] width 101 height 34
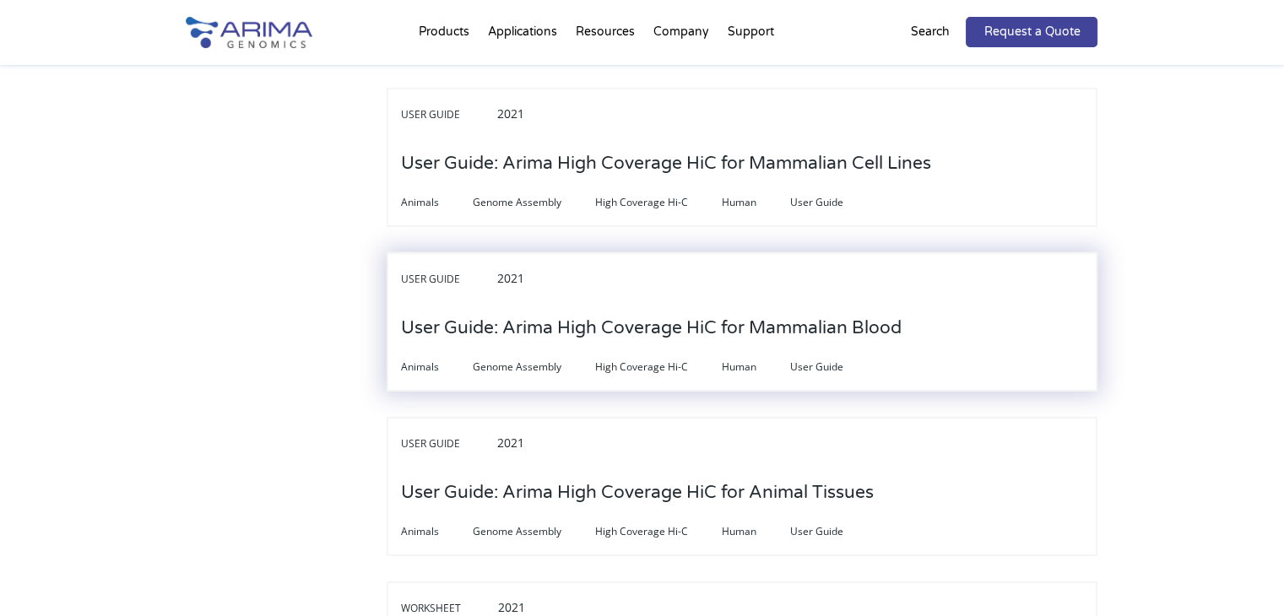
scroll to position [5042, 0]
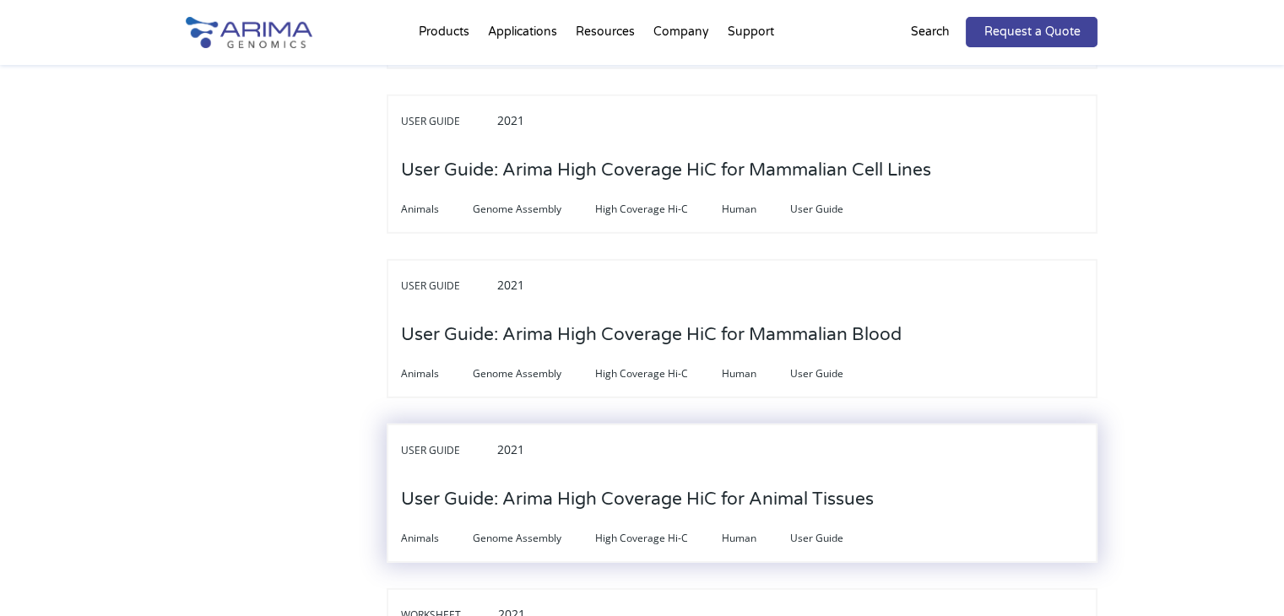
click at [756, 474] on h3 "User Guide: Arima High Coverage HiC for Animal Tissues" at bounding box center [637, 500] width 473 height 52
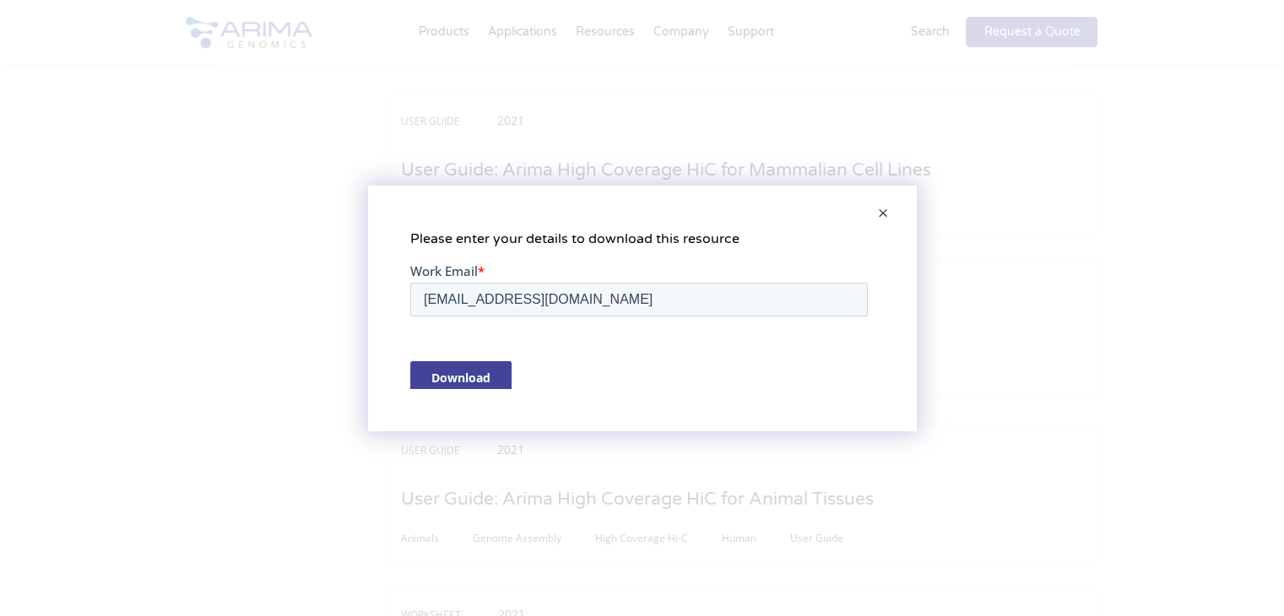
scroll to position [0, 0]
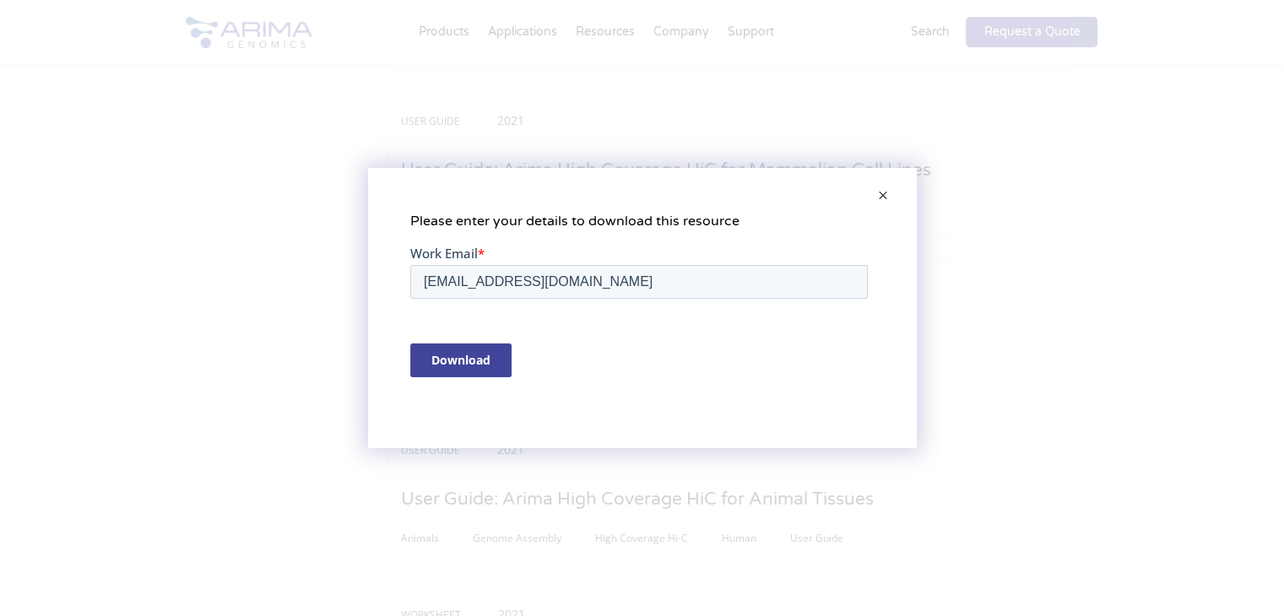
click at [456, 372] on input "Download" at bounding box center [459, 360] width 101 height 34
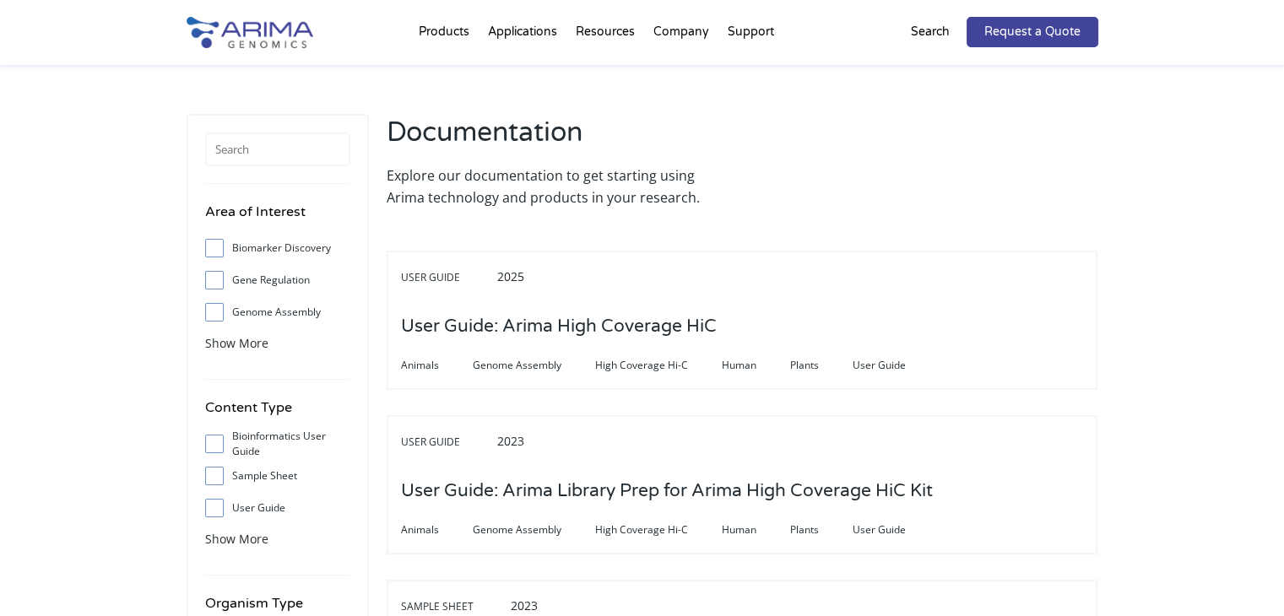
drag, startPoint x: 222, startPoint y: 252, endPoint x: 214, endPoint y: -71, distance: 323.5
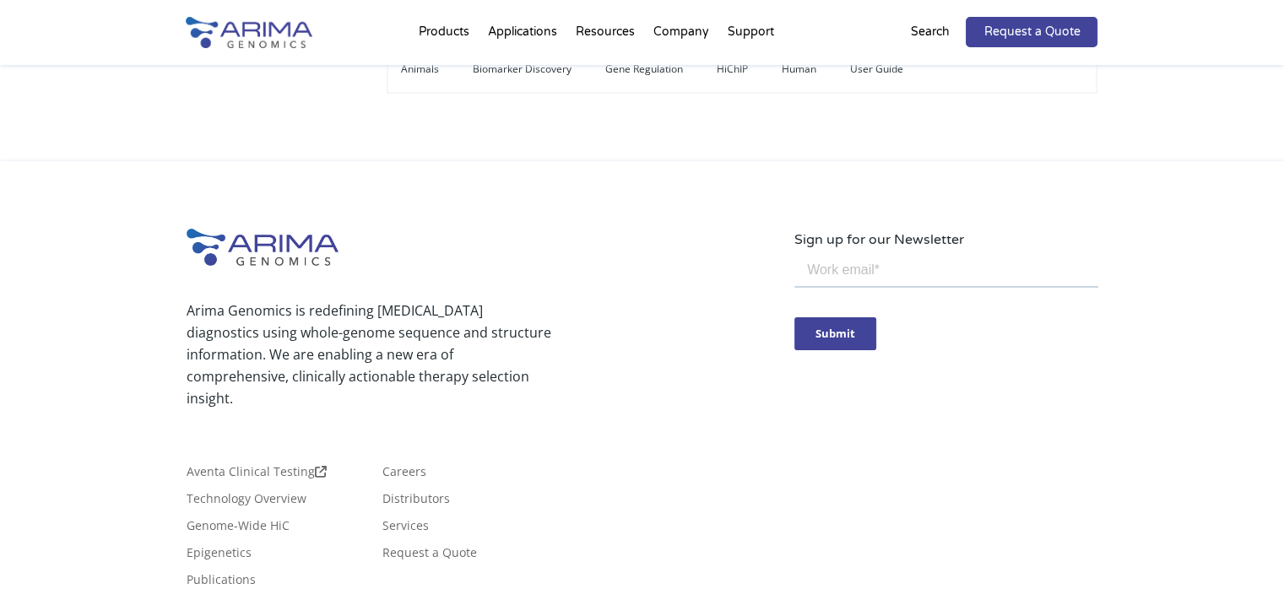
drag, startPoint x: 89, startPoint y: 315, endPoint x: 328, endPoint y: 398, distance: 252.3
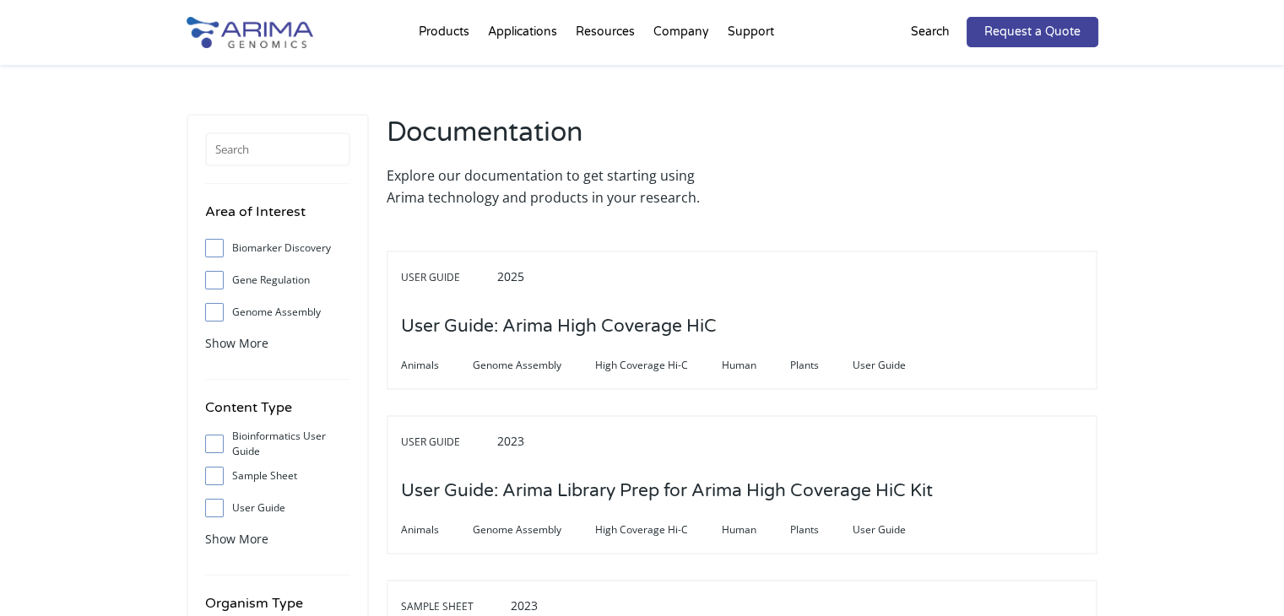
drag, startPoint x: 236, startPoint y: 255, endPoint x: 216, endPoint y: -73, distance: 329.0
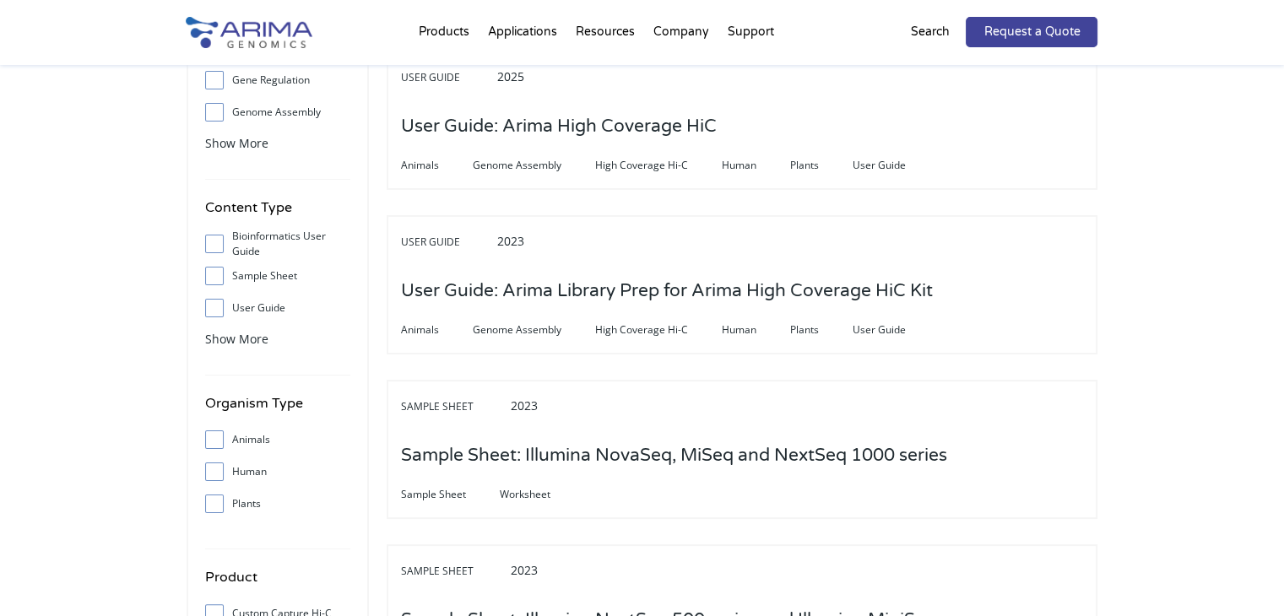
scroll to position [203, 0]
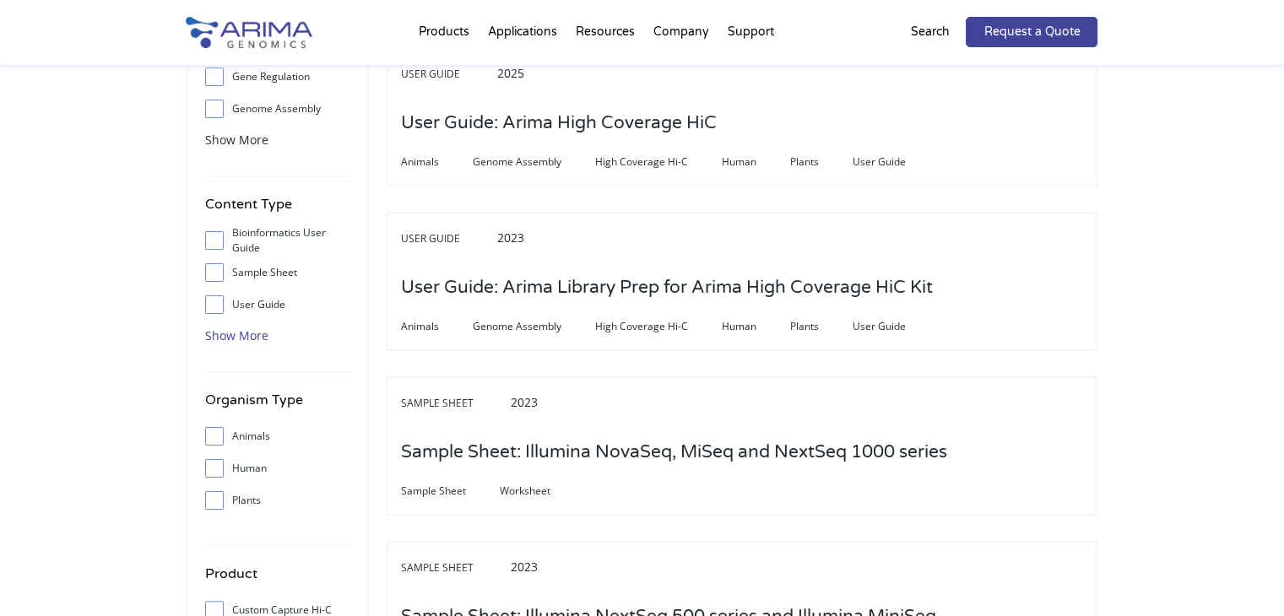
click at [216, 336] on span "Show More" at bounding box center [236, 336] width 63 height 16
click at [216, 303] on input "User Guide" at bounding box center [214, 304] width 11 height 11
checkbox input "true"
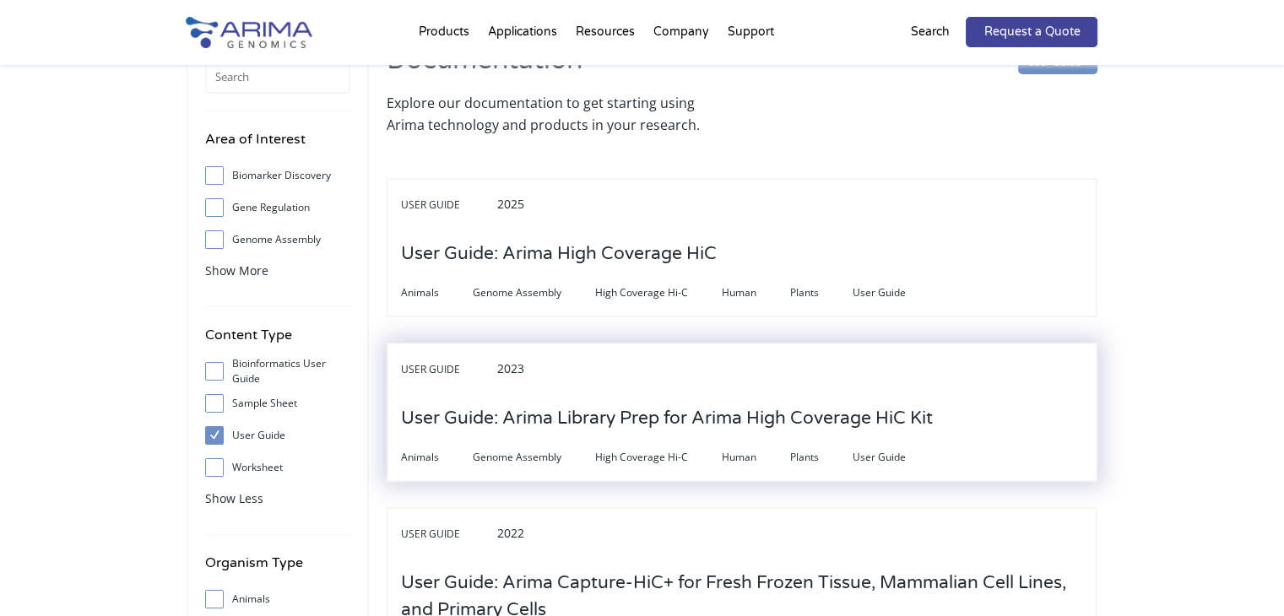
scroll to position [0, 0]
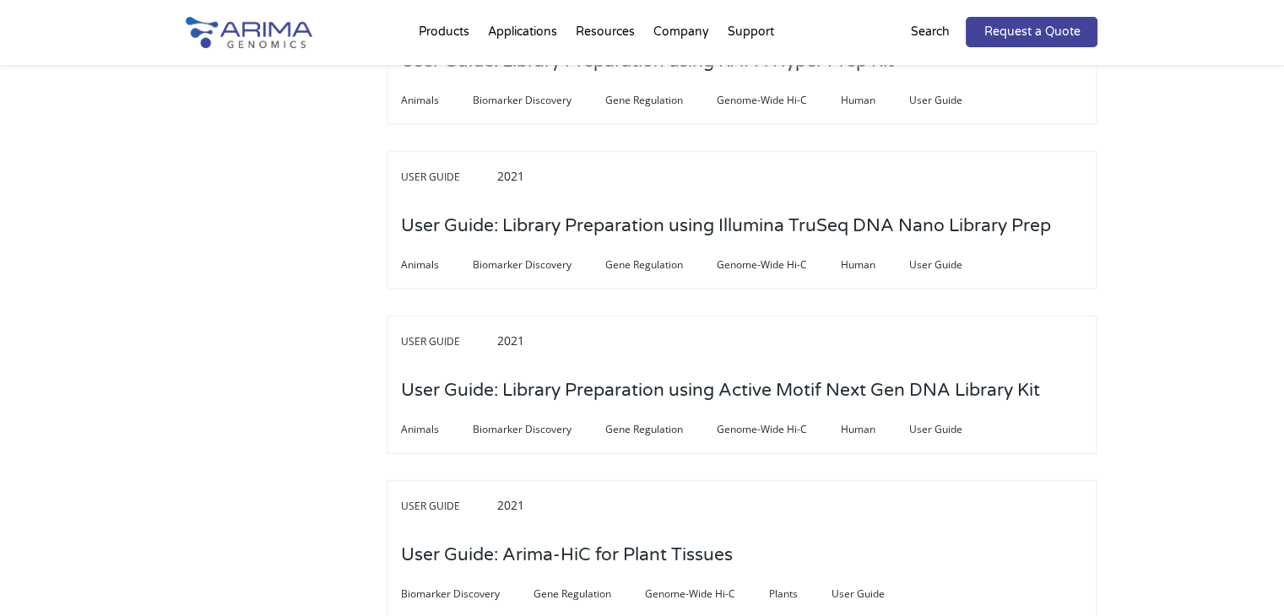
drag, startPoint x: 1213, startPoint y: 407, endPoint x: 1136, endPoint y: 42, distance: 372.9
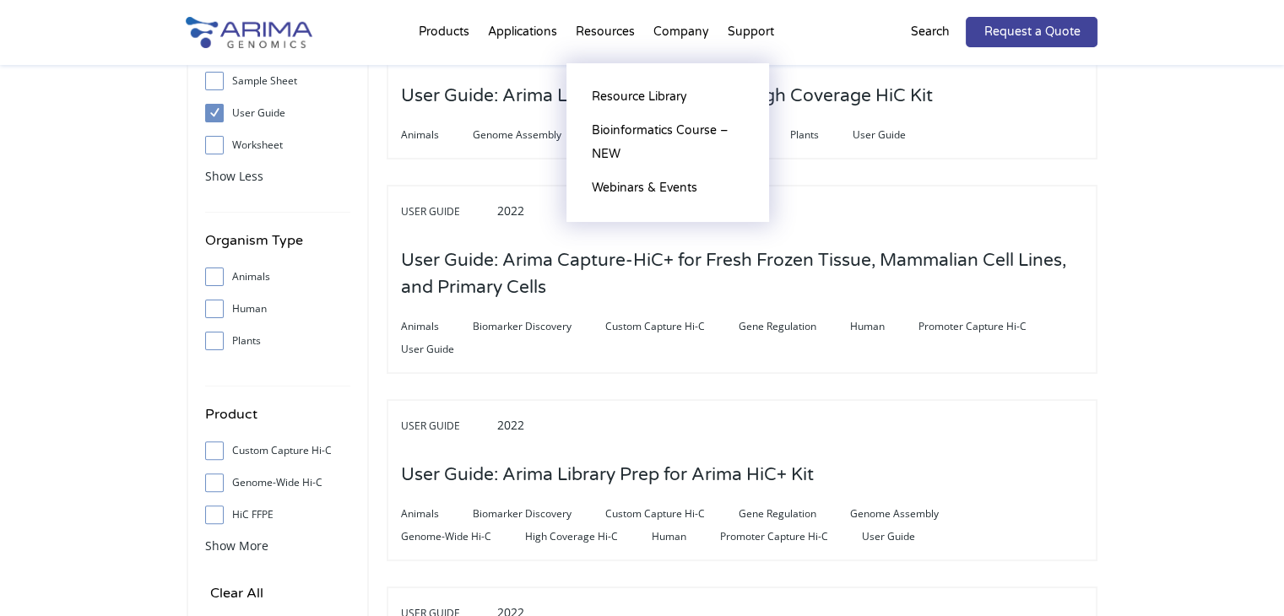
scroll to position [394, 0]
